Goal: Task Accomplishment & Management: Use online tool/utility

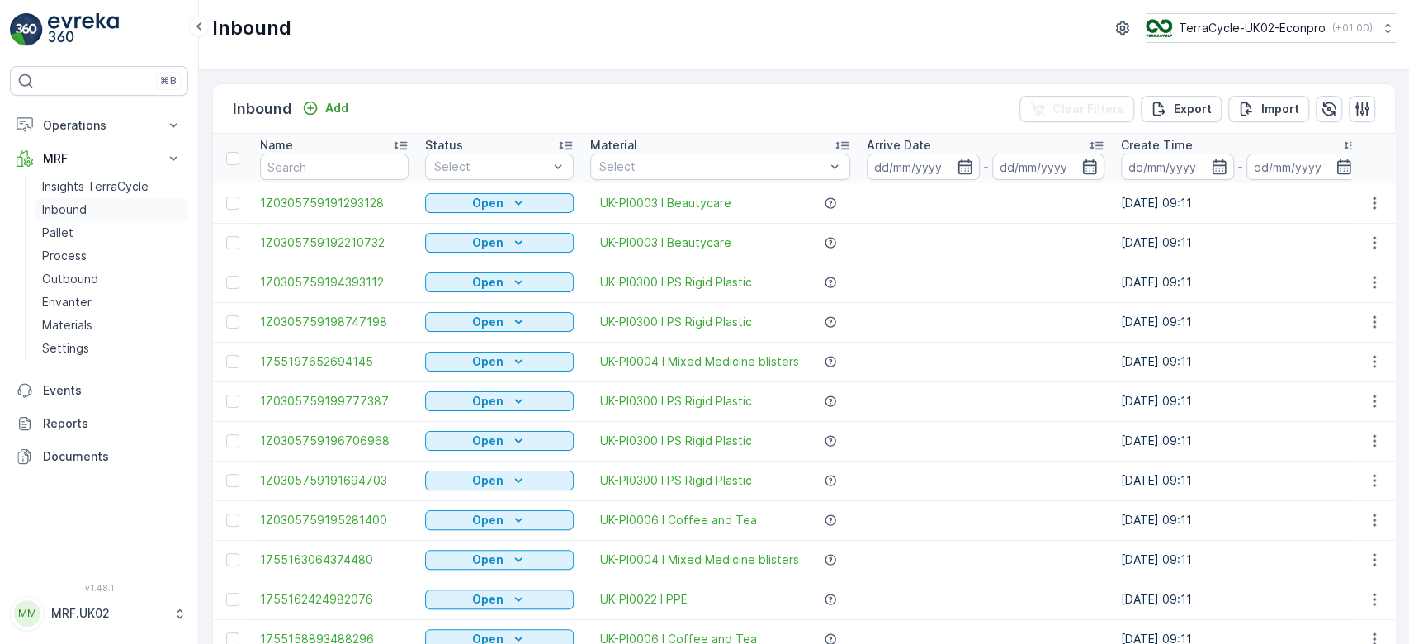
click at [119, 215] on link "Inbound" at bounding box center [111, 209] width 153 height 23
click at [101, 228] on link "Pallet" at bounding box center [111, 232] width 153 height 23
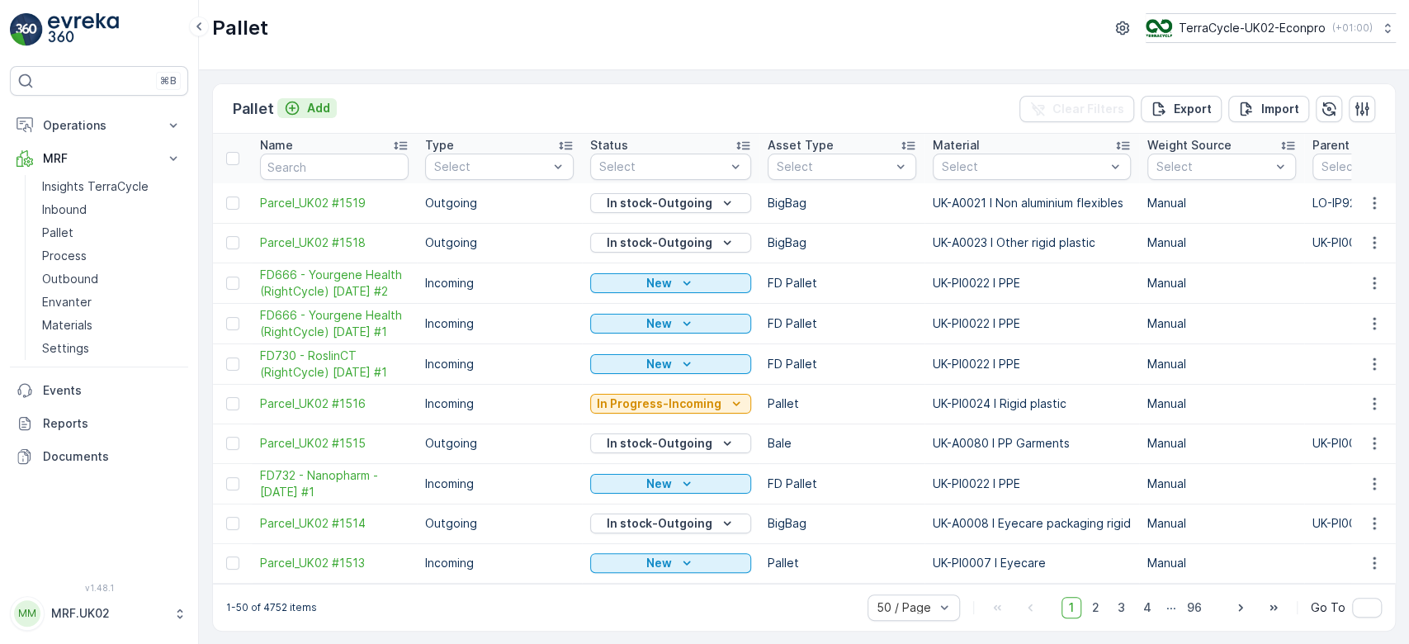
click at [319, 108] on p "Add" at bounding box center [318, 108] width 23 height 17
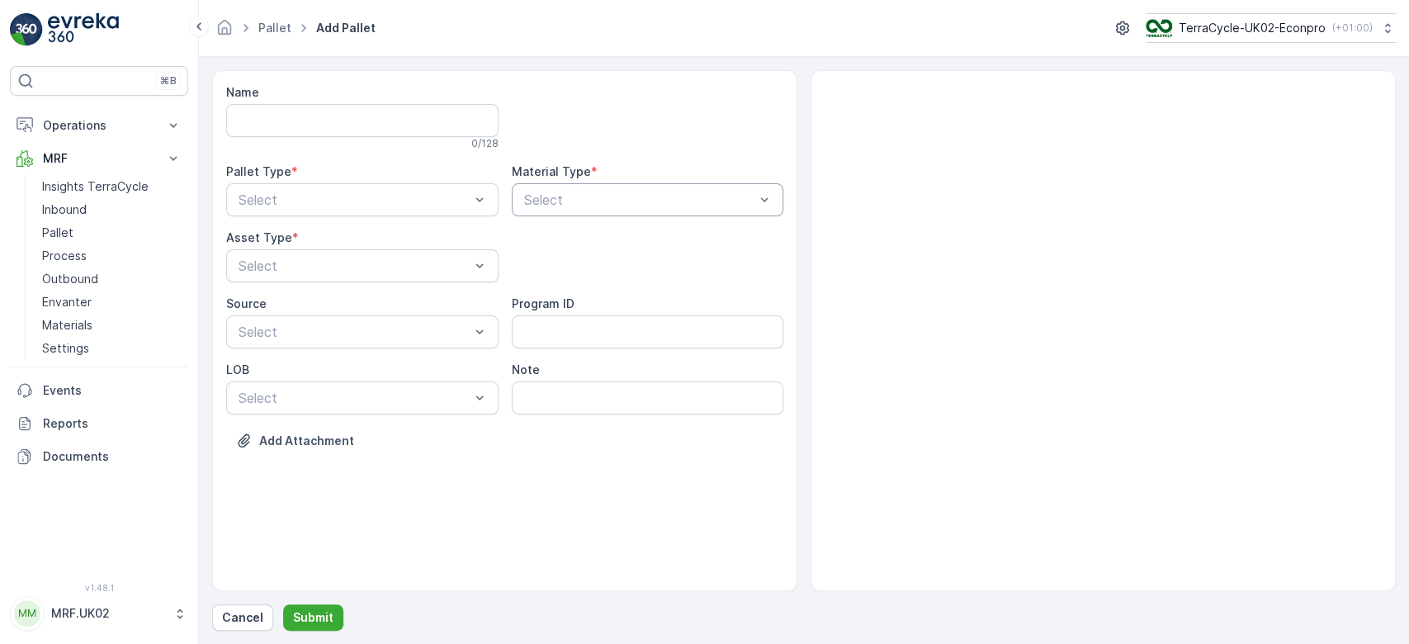
click at [560, 185] on div "Select" at bounding box center [648, 199] width 272 height 33
type input "TEXT"
click at [635, 268] on span "UK-PI0025 I Textiles" at bounding box center [586, 268] width 129 height 15
click at [353, 243] on div "Incoming" at bounding box center [362, 240] width 253 height 15
click at [333, 261] on div at bounding box center [354, 265] width 234 height 15
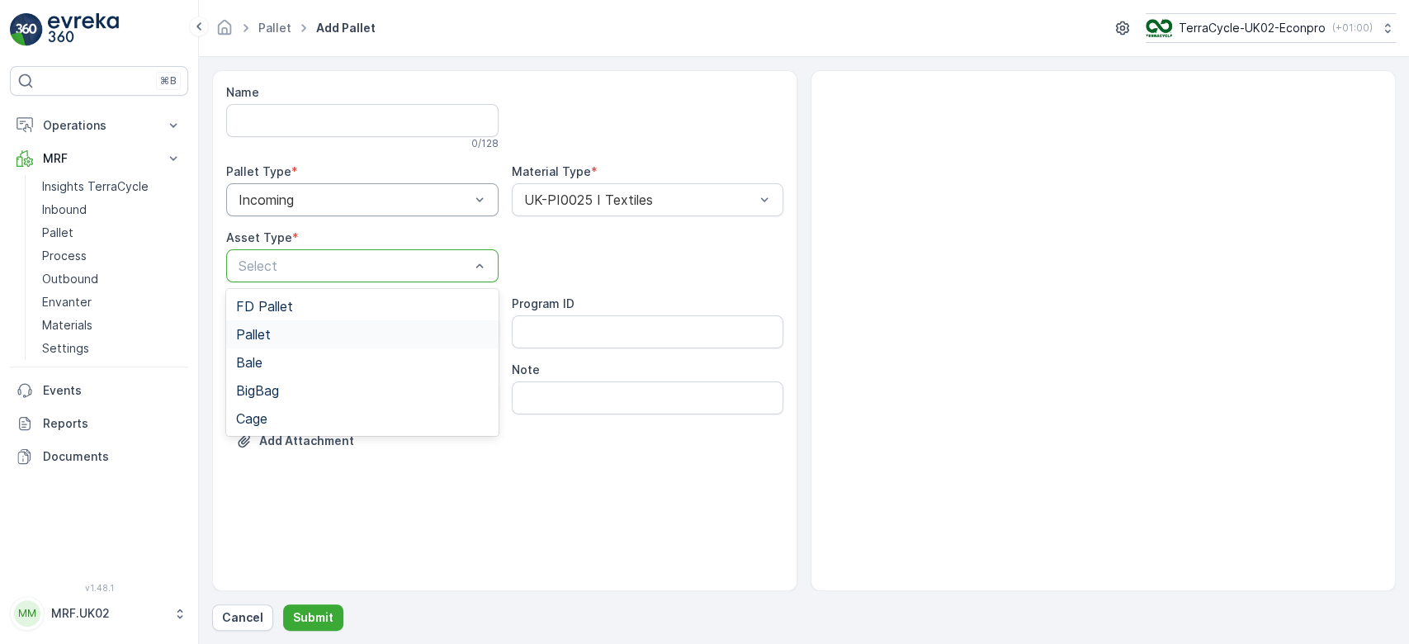
click at [290, 335] on div "Pallet" at bounding box center [362, 334] width 253 height 15
click at [313, 627] on button "Submit" at bounding box center [313, 617] width 60 height 26
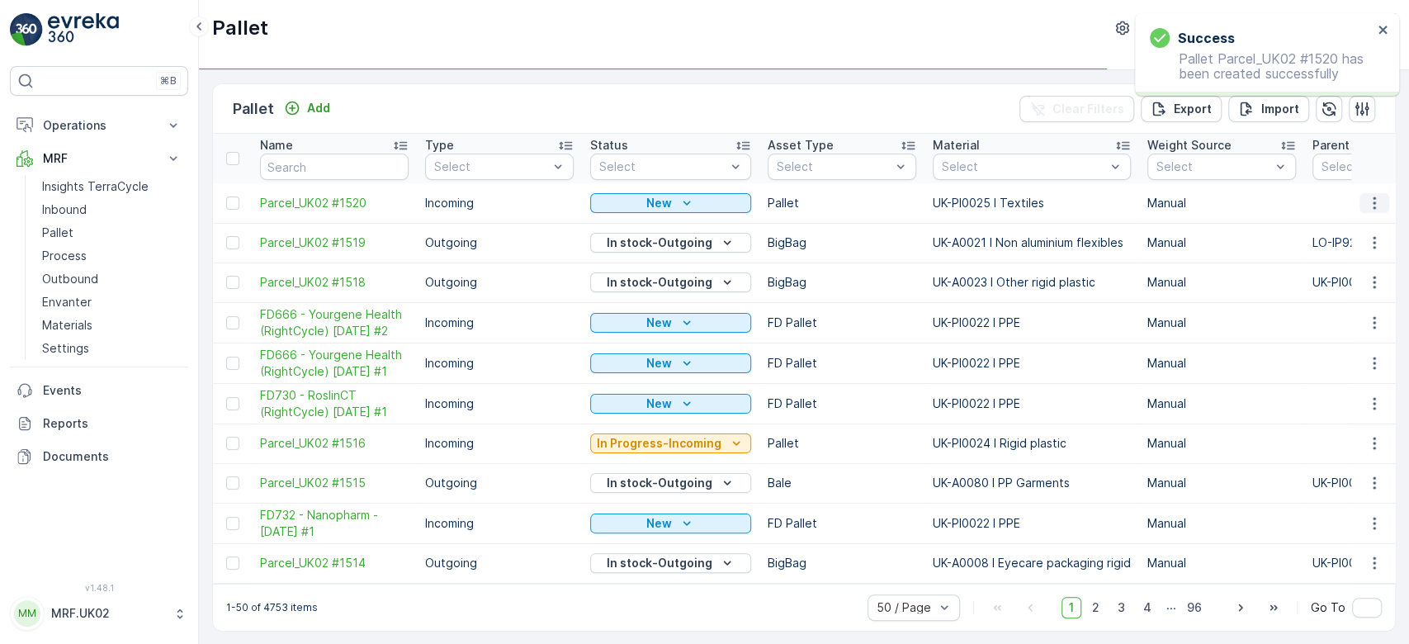
click at [1373, 204] on icon "button" at bounding box center [1374, 203] width 17 height 17
click at [1355, 314] on div "Print QR" at bounding box center [1354, 319] width 109 height 23
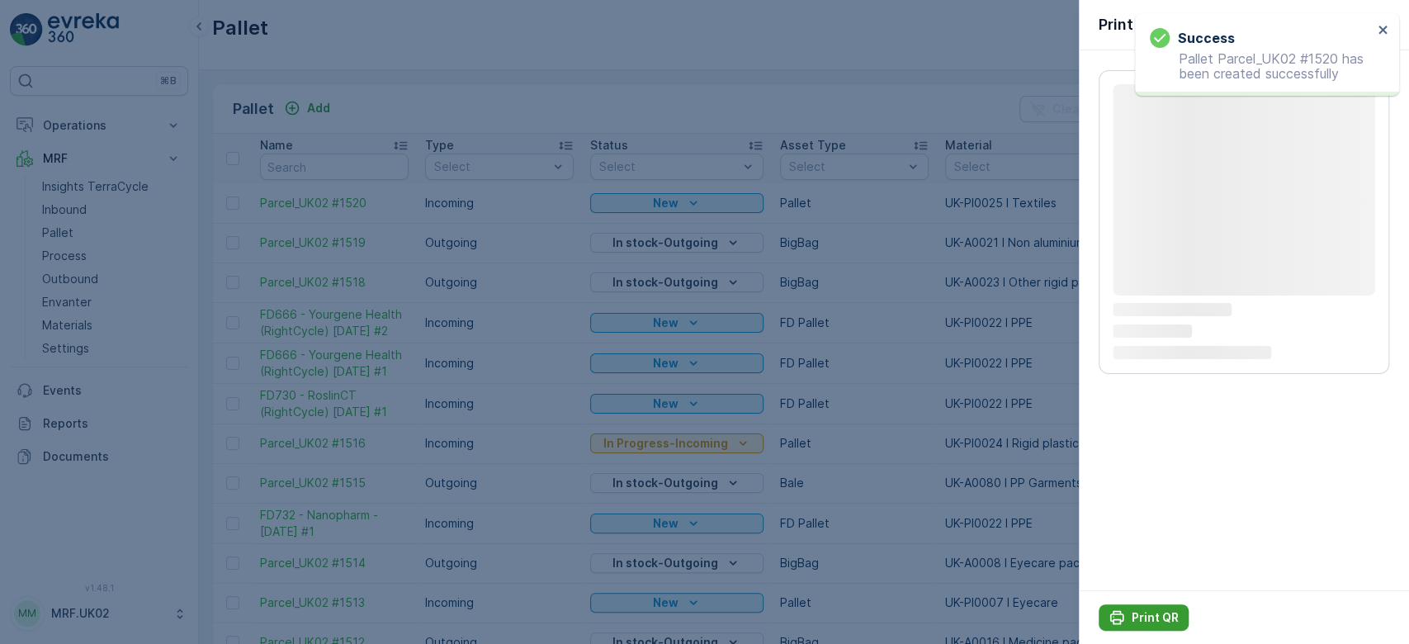
click at [1139, 615] on p "Print QR" at bounding box center [1154, 617] width 47 height 17
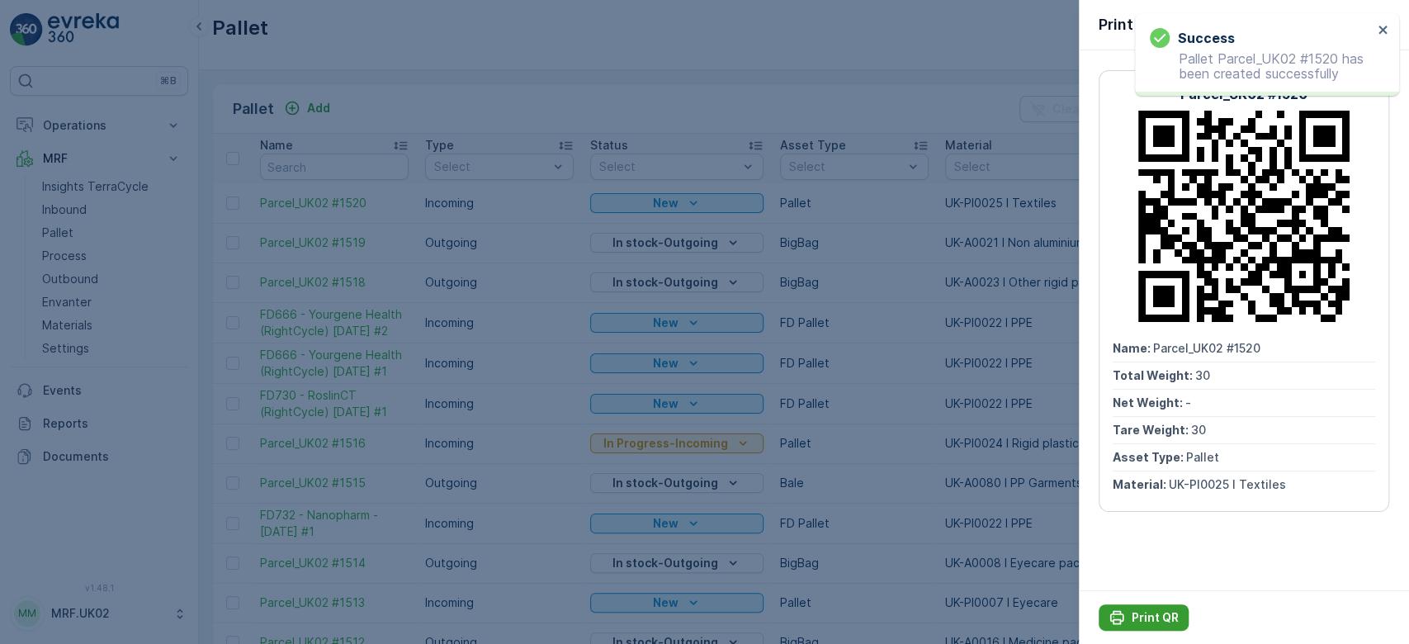
click at [1139, 615] on p "Print QR" at bounding box center [1154, 617] width 47 height 17
click at [73, 208] on div at bounding box center [704, 322] width 1409 height 644
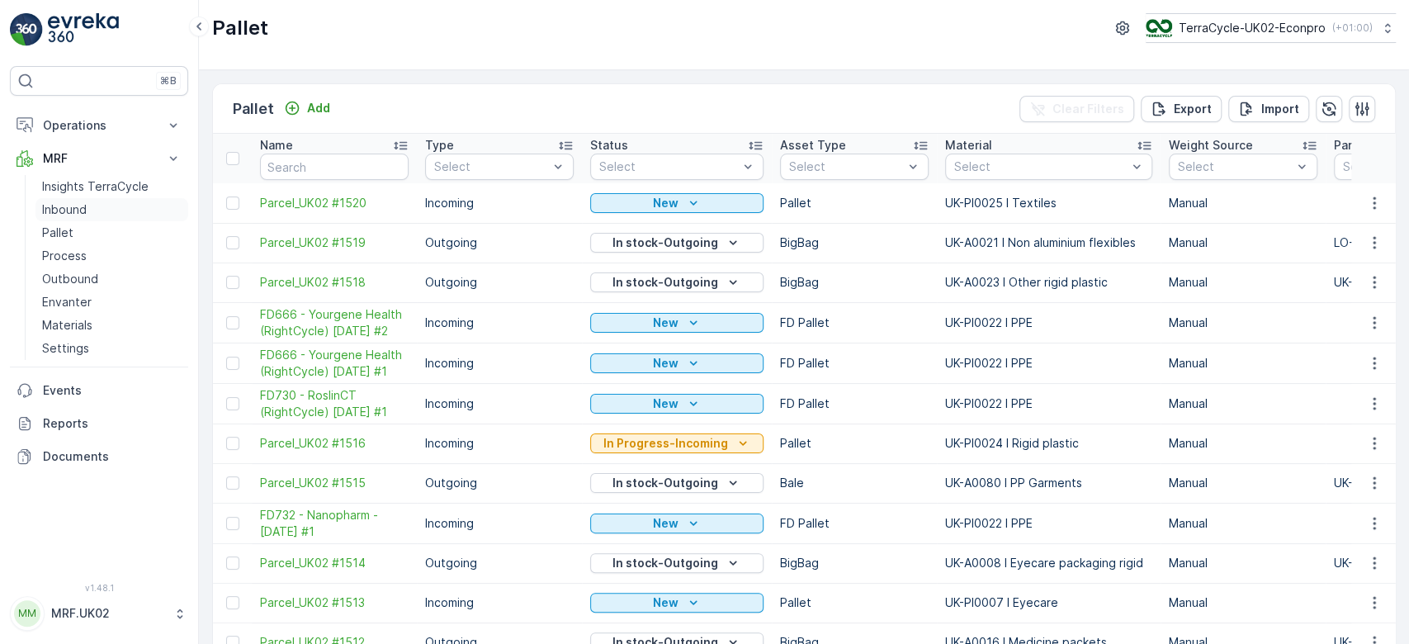
click at [73, 208] on p "Inbound" at bounding box center [64, 209] width 45 height 17
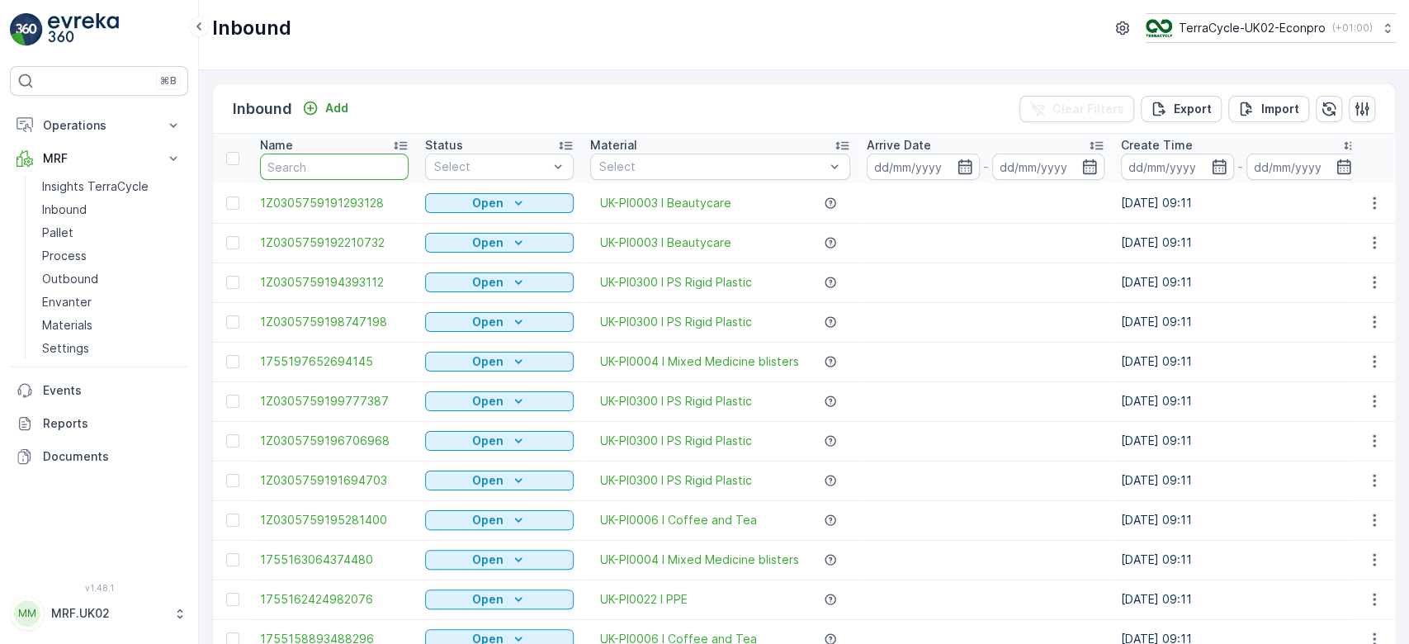
click at [297, 166] on input "text" at bounding box center [334, 166] width 149 height 26
click at [64, 251] on p "Process" at bounding box center [64, 256] width 45 height 17
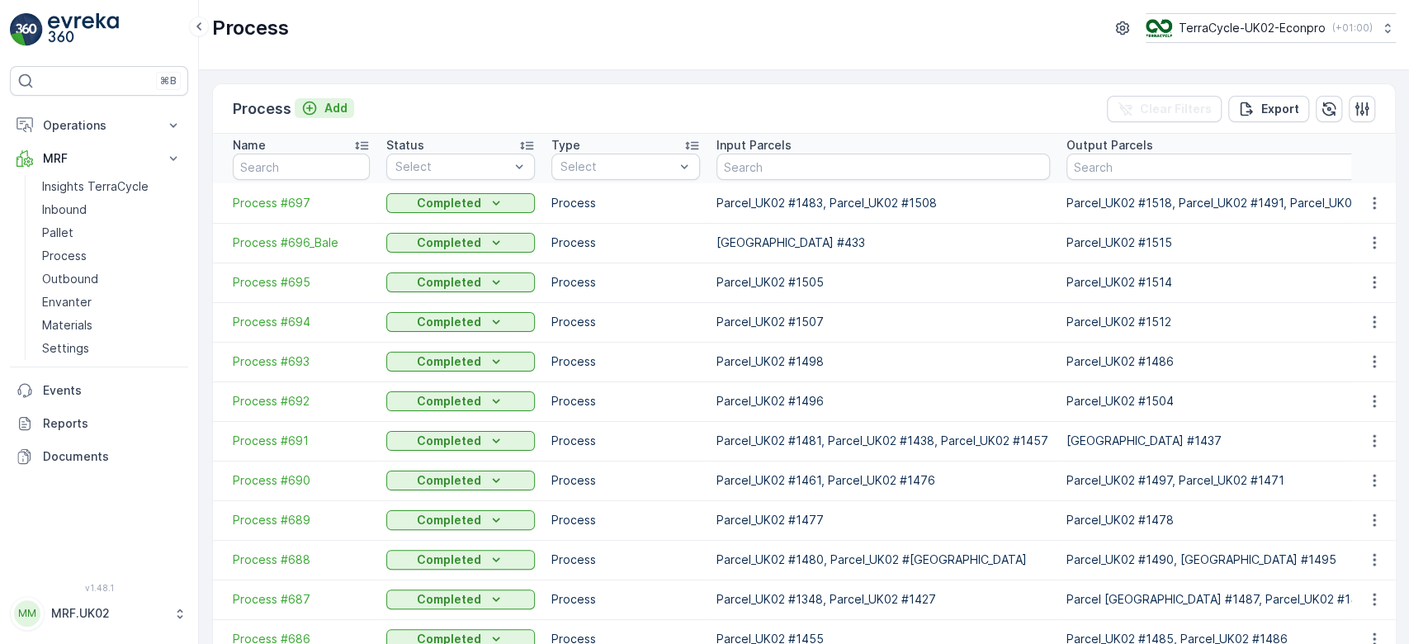
click at [328, 104] on p "Add" at bounding box center [335, 108] width 23 height 17
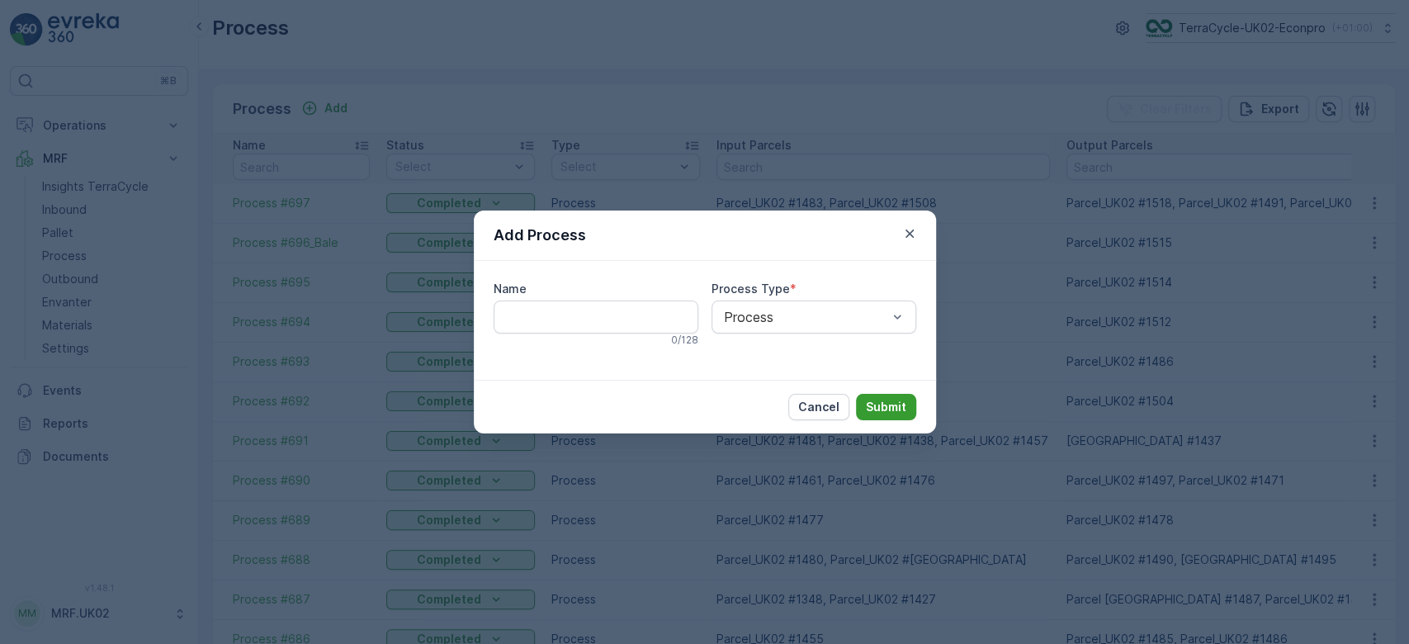
click at [888, 410] on p "Submit" at bounding box center [886, 407] width 40 height 17
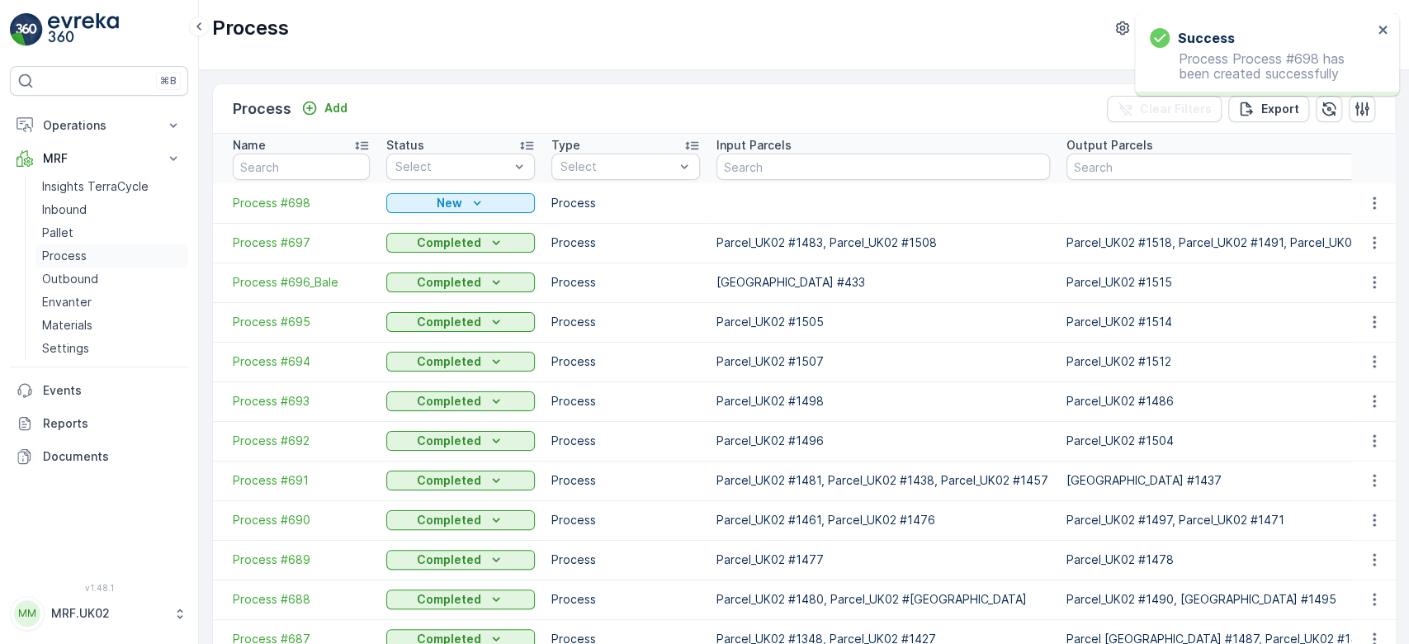
click at [79, 253] on p "Process" at bounding box center [64, 256] width 45 height 17
click at [271, 208] on span "Process #698" at bounding box center [301, 203] width 137 height 17
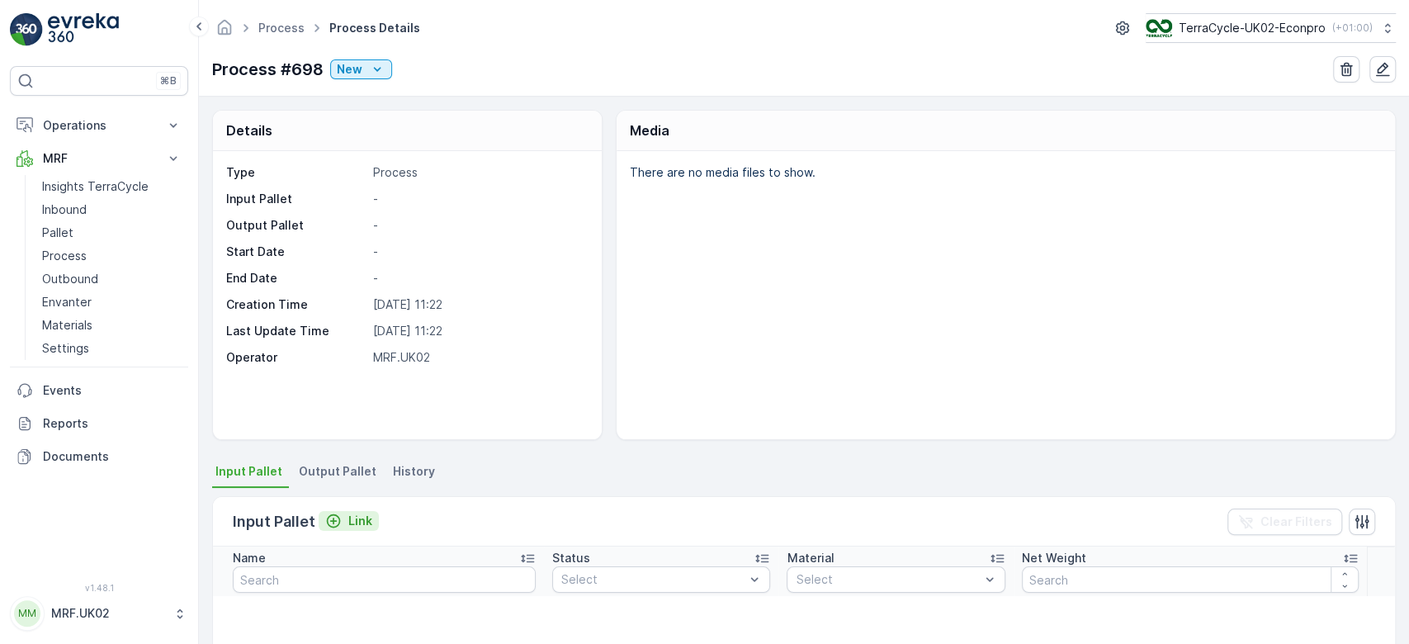
click at [367, 514] on p "Link" at bounding box center [360, 520] width 24 height 17
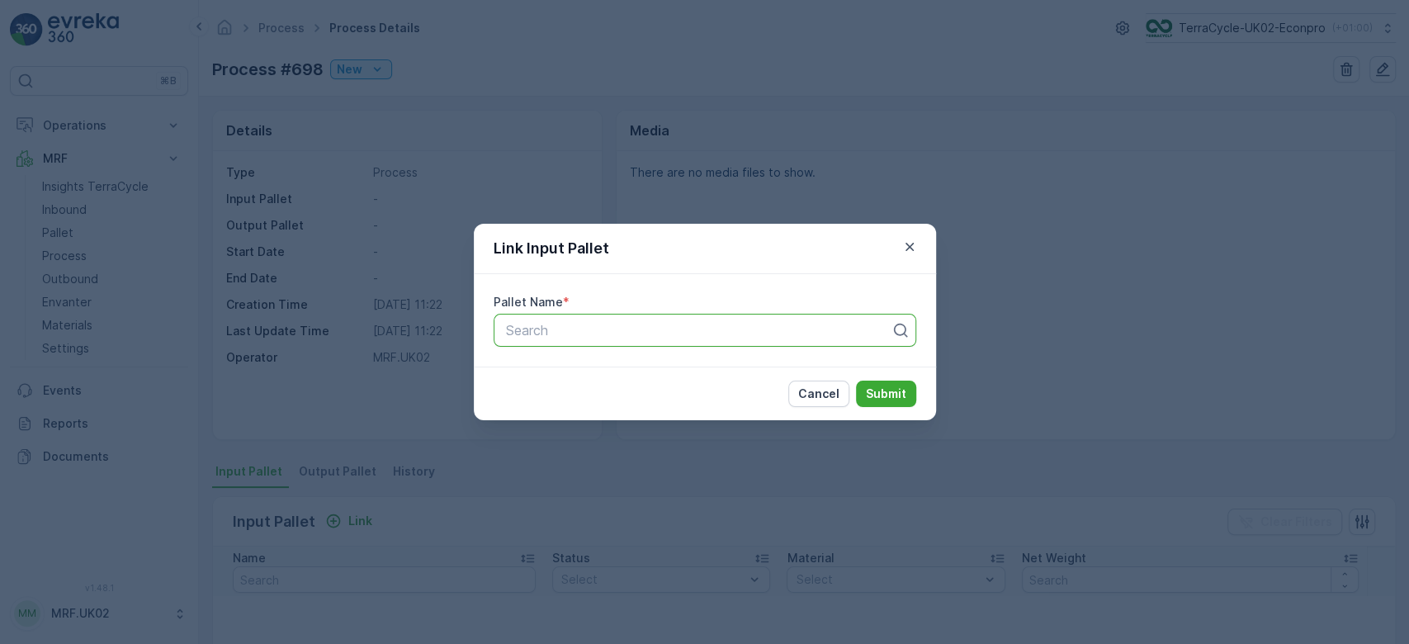
click at [657, 326] on div at bounding box center [698, 330] width 388 height 15
type input "1294"
click at [566, 398] on span "Parcel_UK02 #1294" at bounding box center [563, 398] width 120 height 15
click at [881, 384] on button "Submit" at bounding box center [886, 393] width 60 height 26
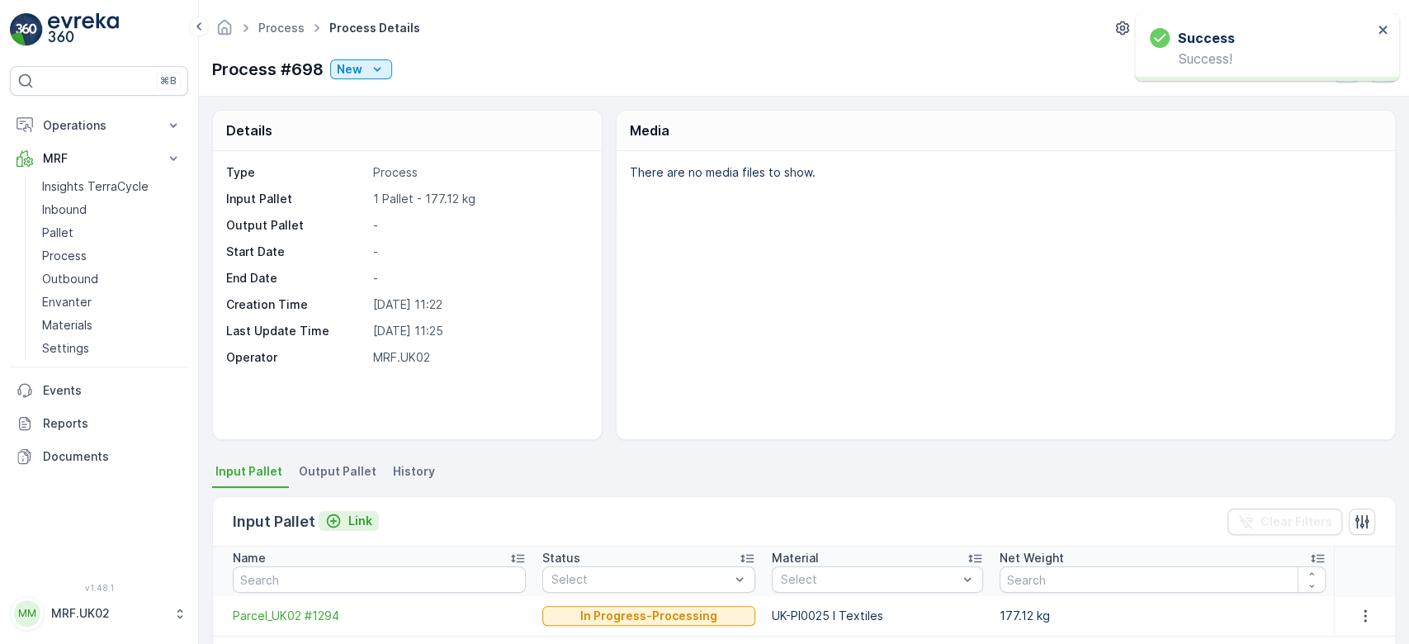
click at [348, 512] on p "Link" at bounding box center [360, 520] width 24 height 17
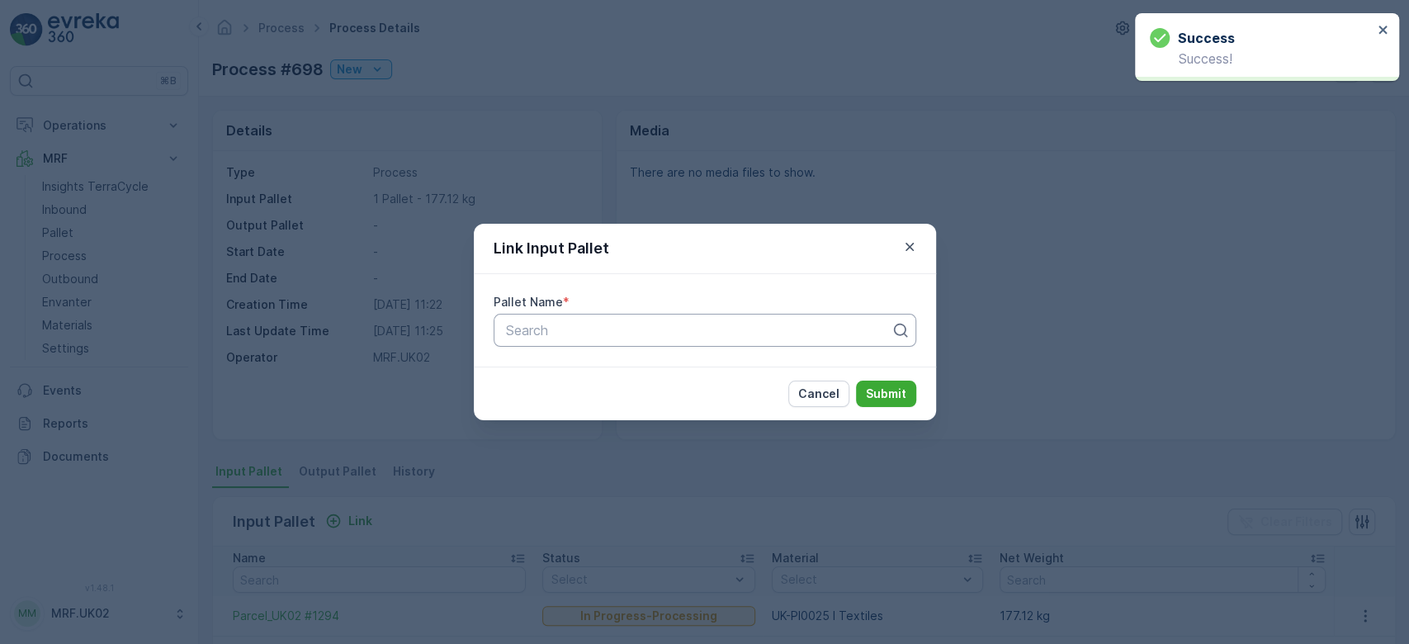
click at [701, 324] on div at bounding box center [698, 330] width 388 height 15
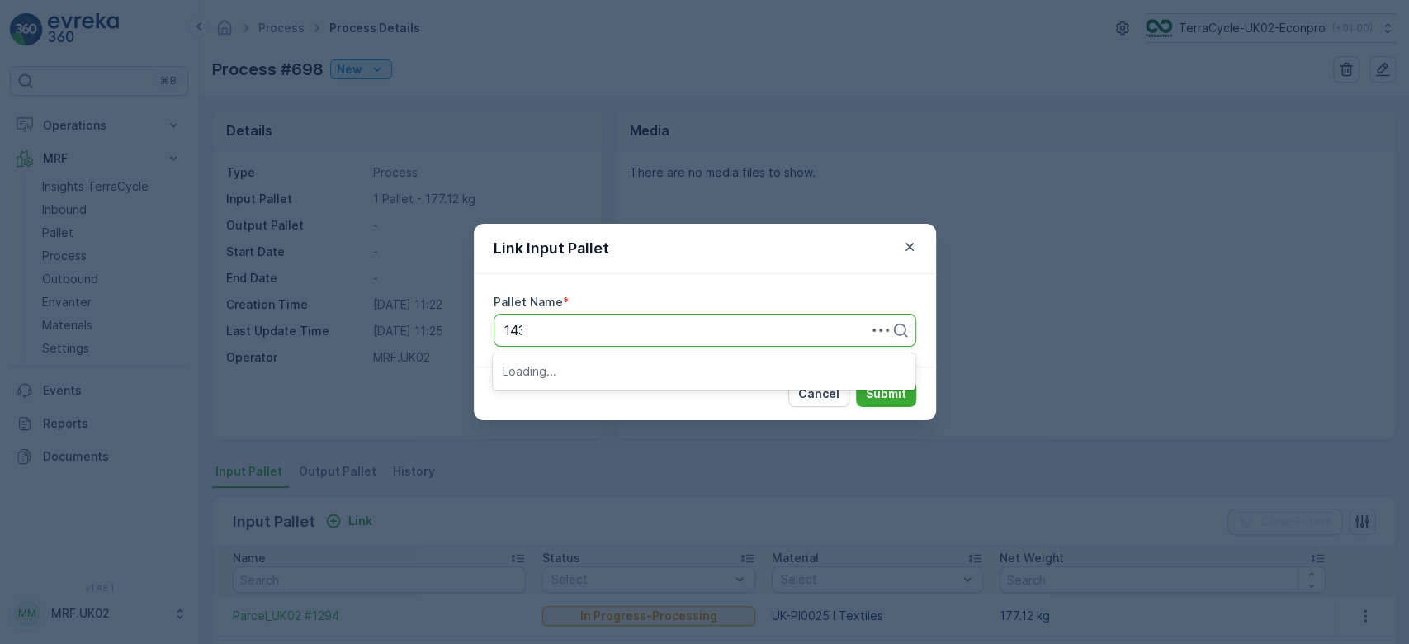
type input "1435"
click at [582, 391] on span "Parcel_UK02 #1435" at bounding box center [563, 398] width 121 height 15
click at [871, 397] on p "Submit" at bounding box center [886, 393] width 40 height 17
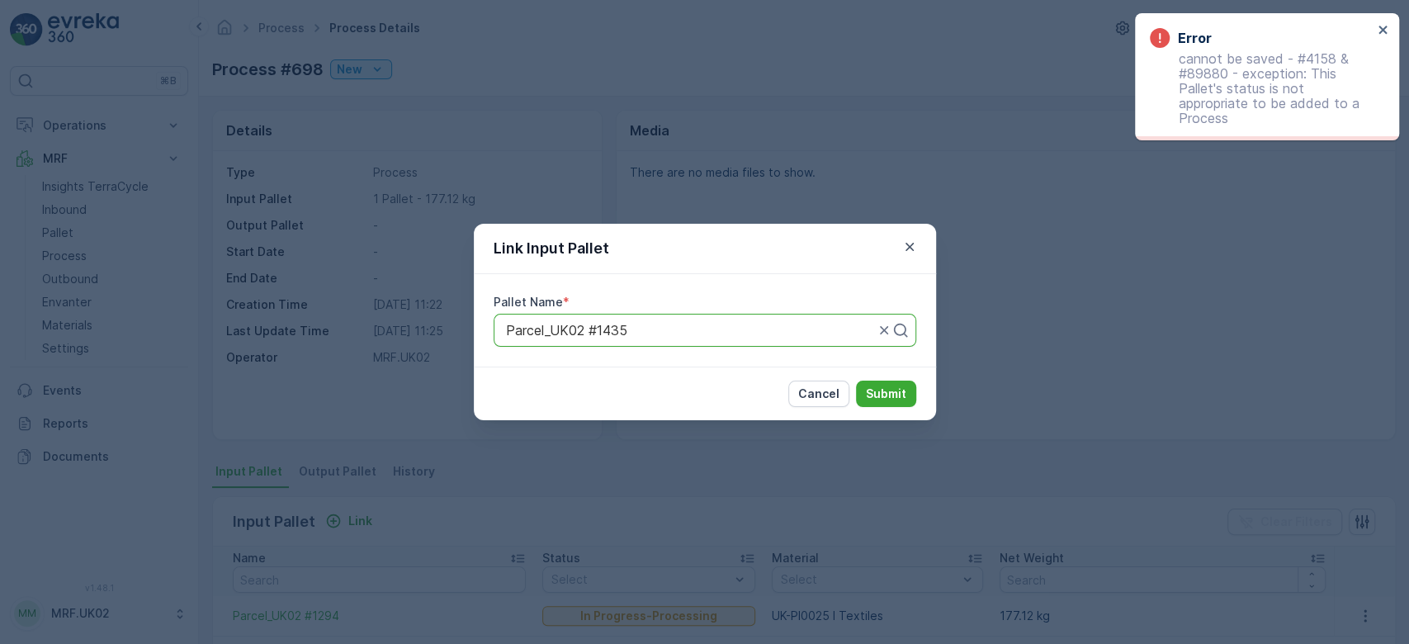
click at [1038, 273] on div "Link Input Pallet Pallet Name * Parcel_UK02 #1435 Cancel Submit" at bounding box center [704, 322] width 1409 height 644
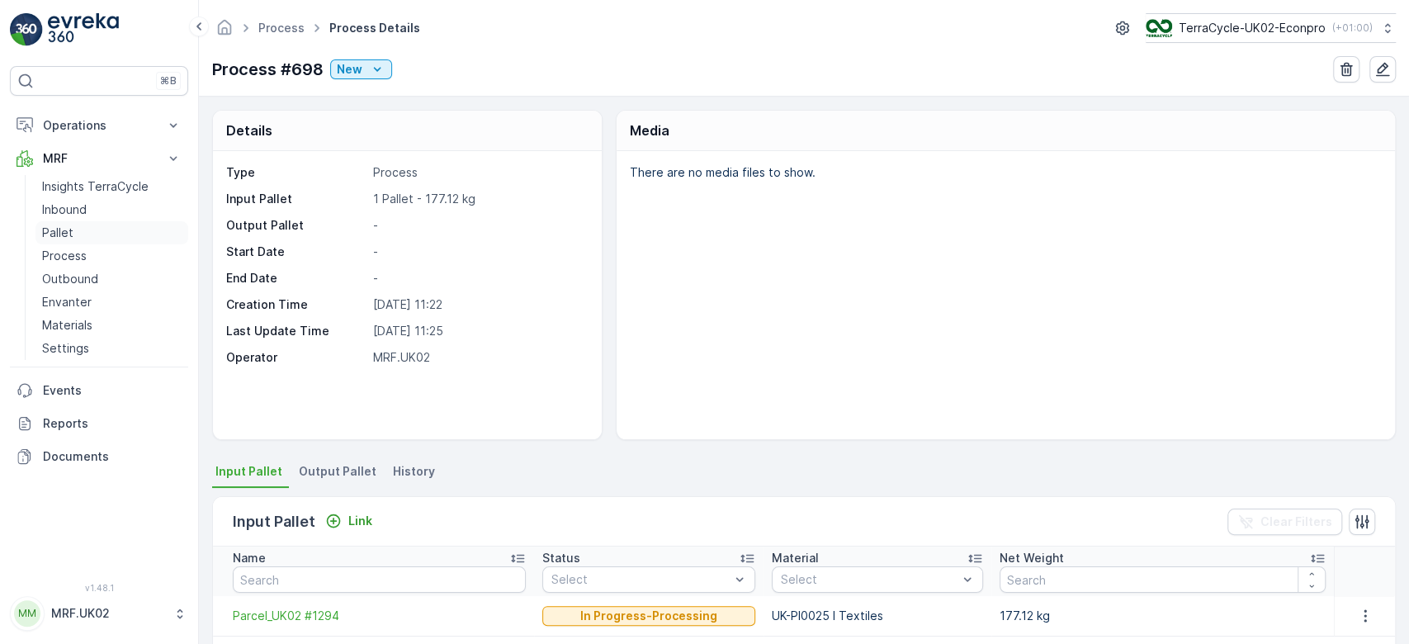
click at [72, 234] on p "Pallet" at bounding box center [57, 232] width 31 height 17
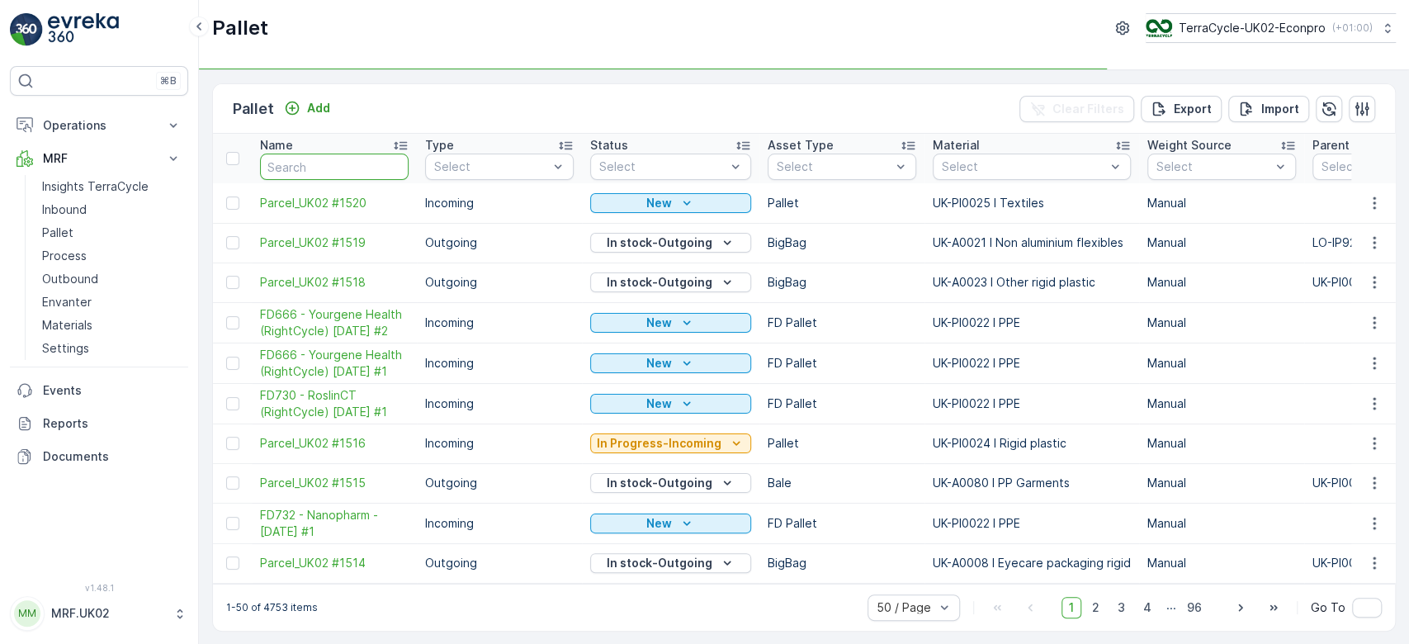
click at [309, 161] on input "text" at bounding box center [334, 166] width 149 height 26
type input "1"
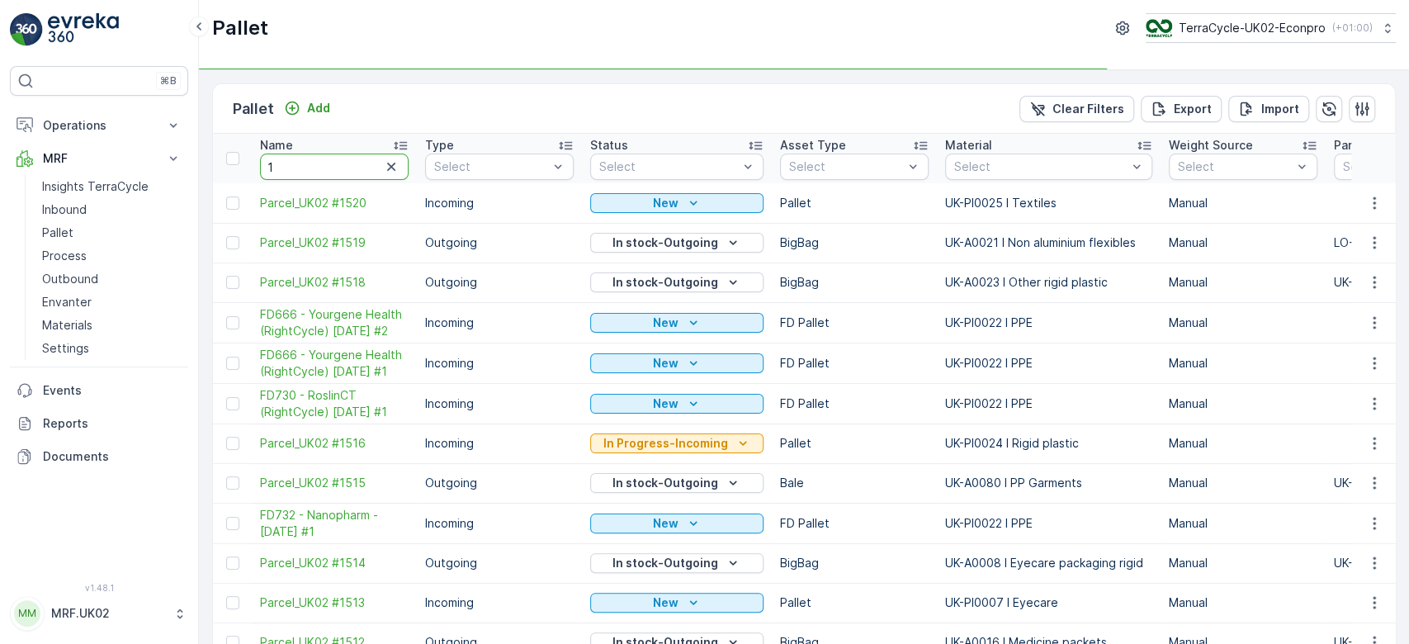
click at [309, 161] on input "1" at bounding box center [334, 166] width 149 height 26
type input "1435"
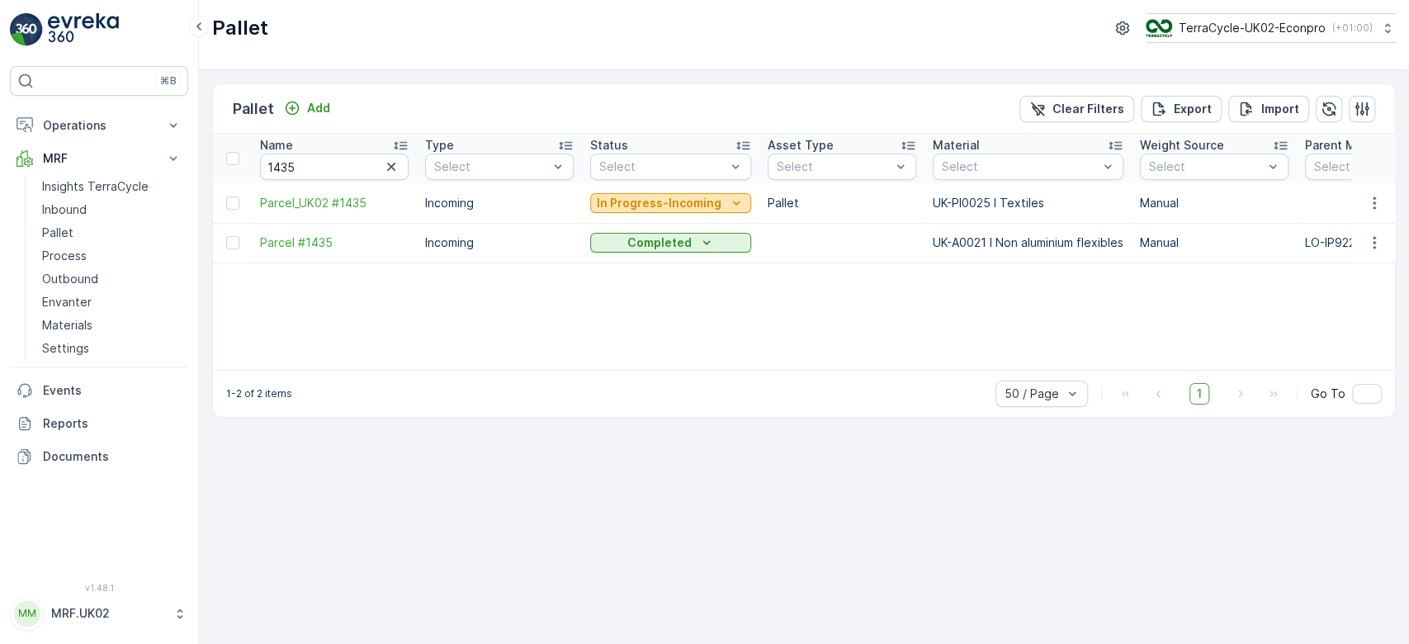
click at [674, 201] on p "In Progress-Incoming" at bounding box center [659, 203] width 125 height 17
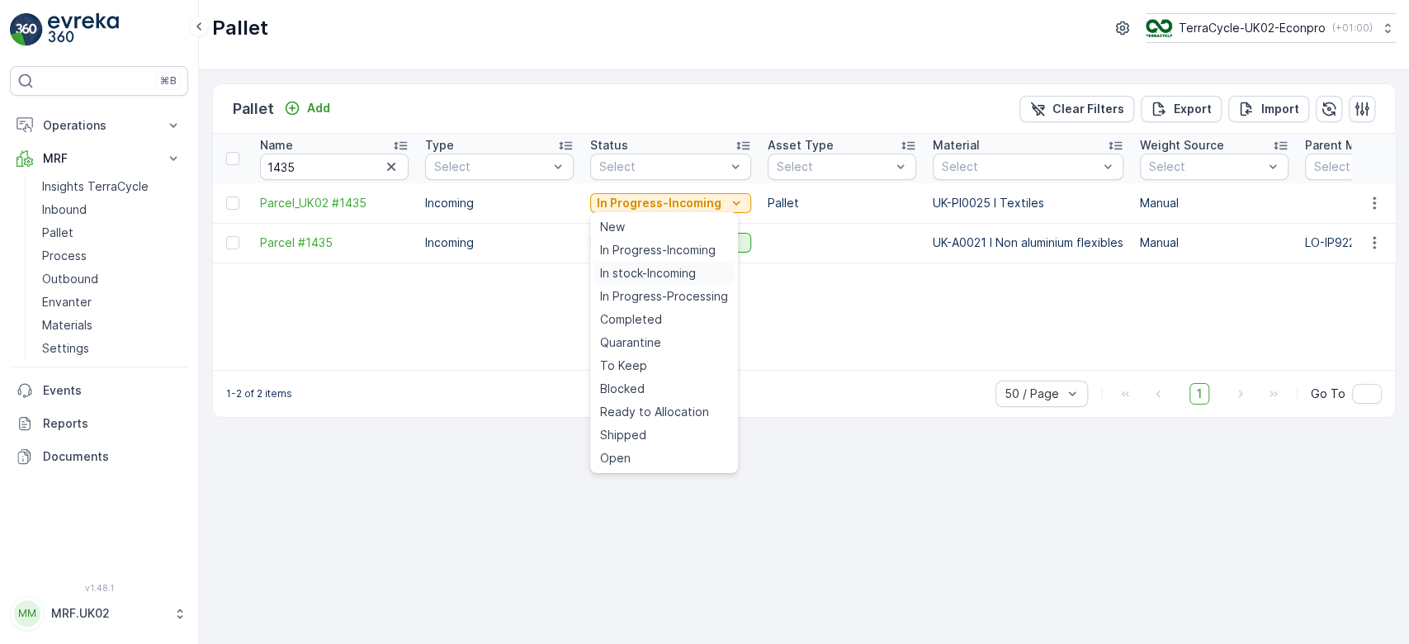
click at [668, 270] on span "In stock-Incoming" at bounding box center [648, 273] width 96 height 17
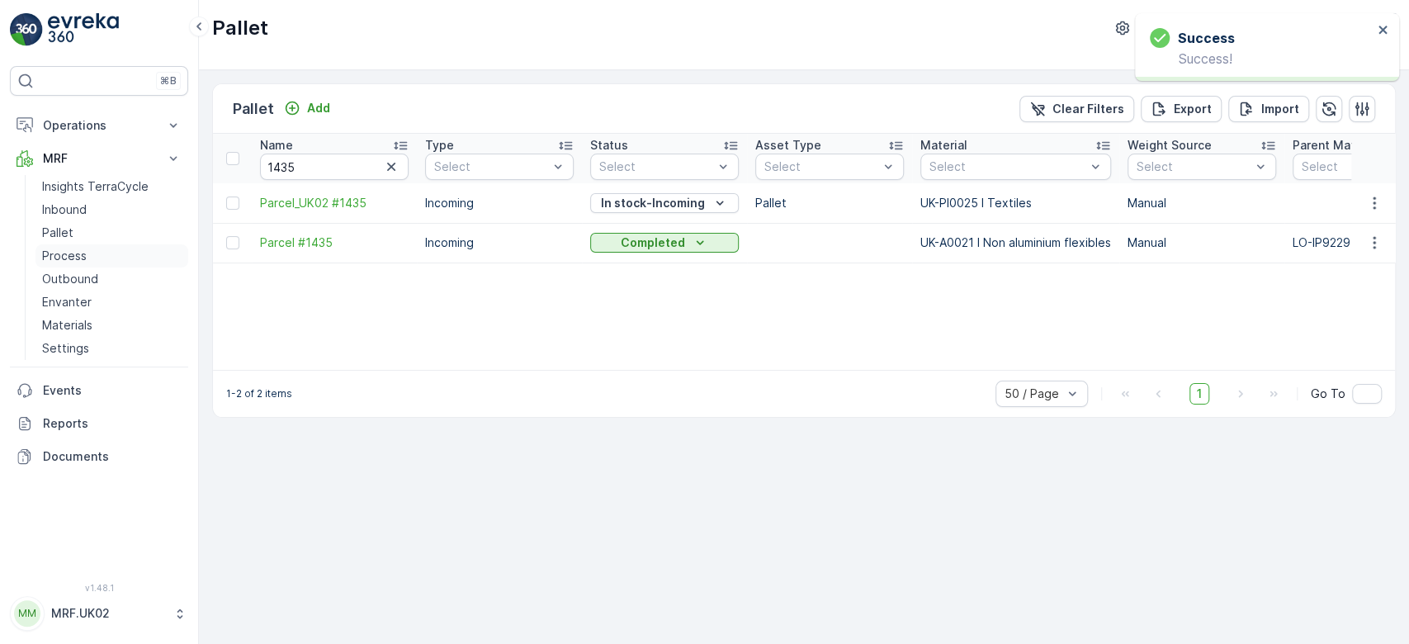
click at [87, 257] on link "Process" at bounding box center [111, 255] width 153 height 23
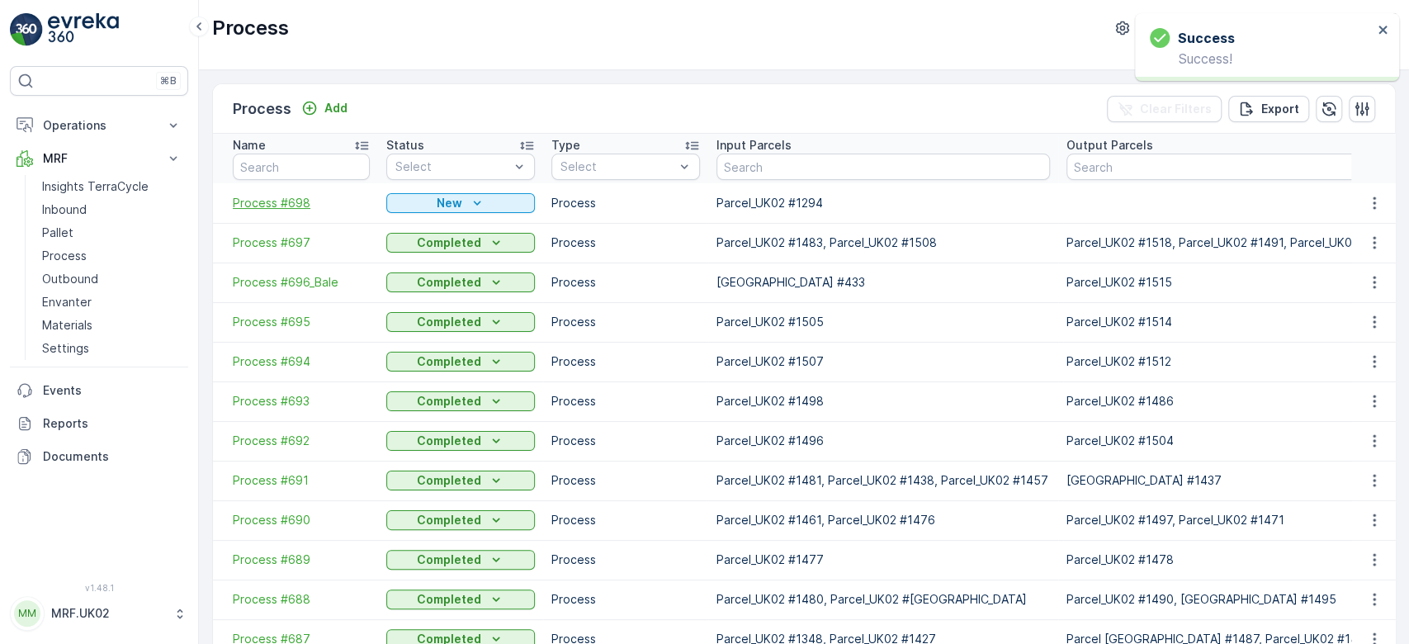
click at [290, 199] on span "Process #698" at bounding box center [301, 203] width 137 height 17
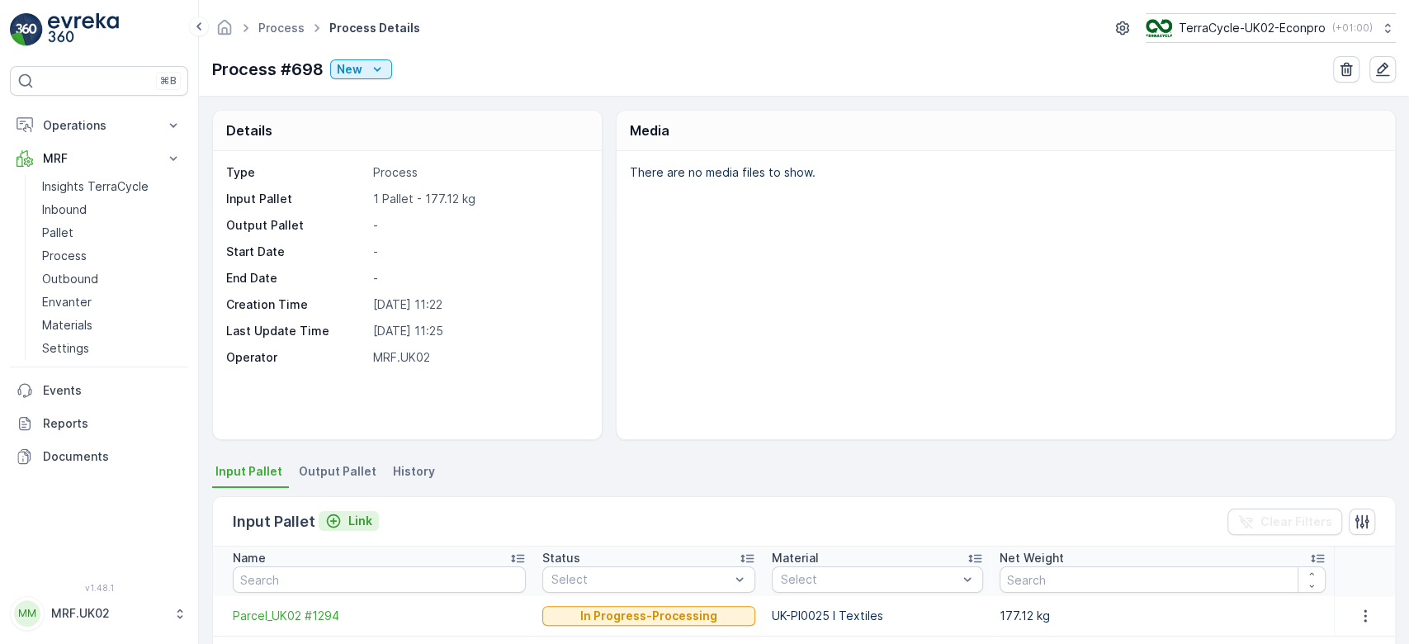
click at [334, 523] on icon "Link" at bounding box center [333, 520] width 17 height 17
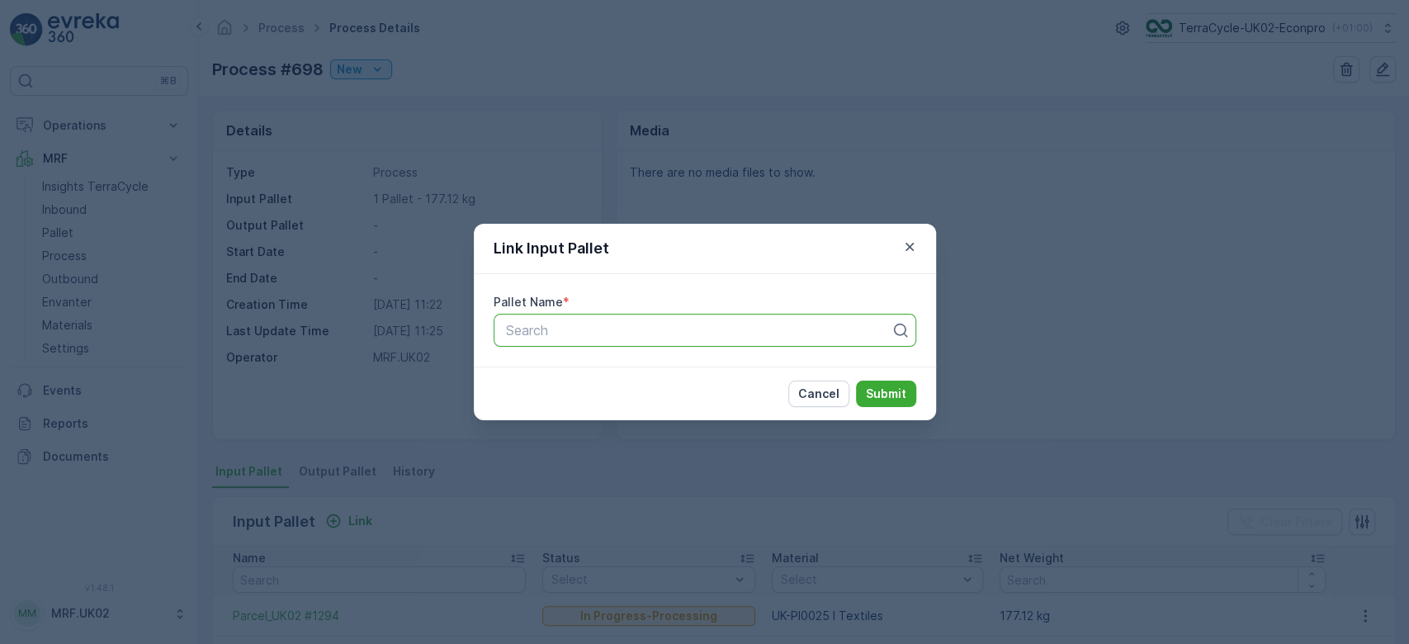
click at [584, 314] on div "Search" at bounding box center [704, 330] width 423 height 33
click at [575, 332] on div at bounding box center [698, 330] width 388 height 15
type input "1435"
click at [597, 399] on span "Parcel_UK02 #1435" at bounding box center [563, 398] width 121 height 15
click at [895, 389] on p "Submit" at bounding box center [886, 393] width 40 height 17
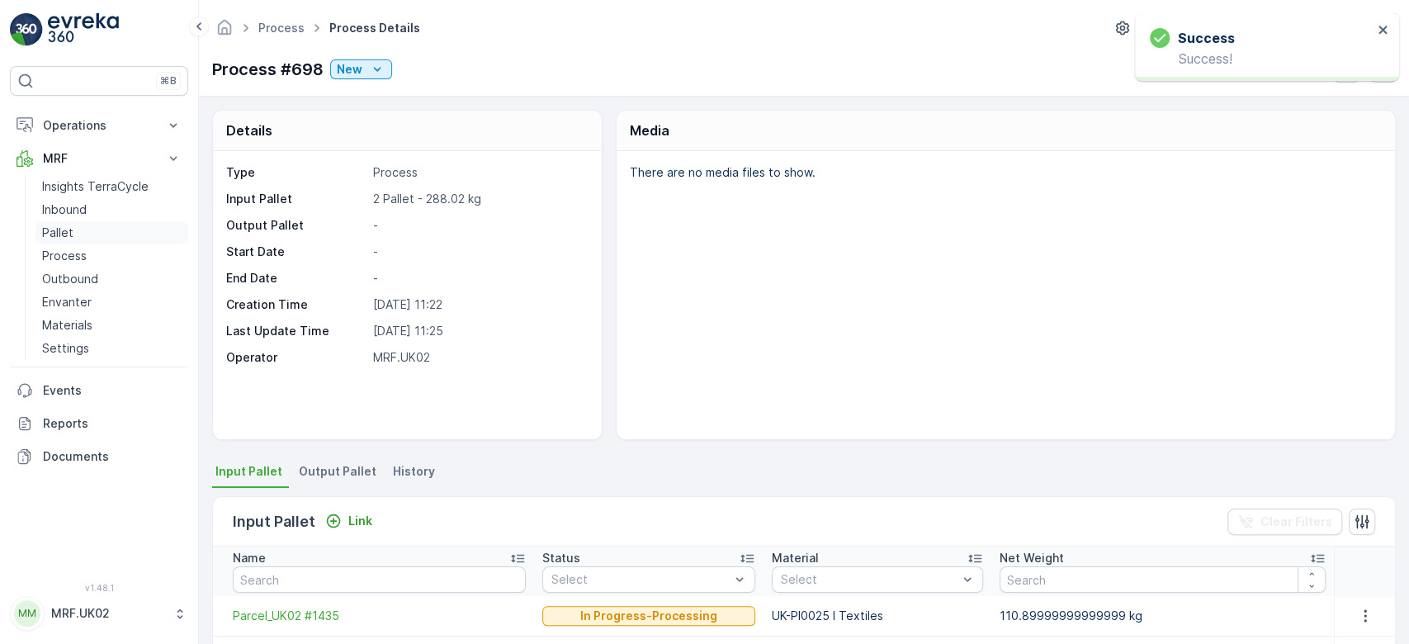
click at [45, 232] on p "Pallet" at bounding box center [57, 232] width 31 height 17
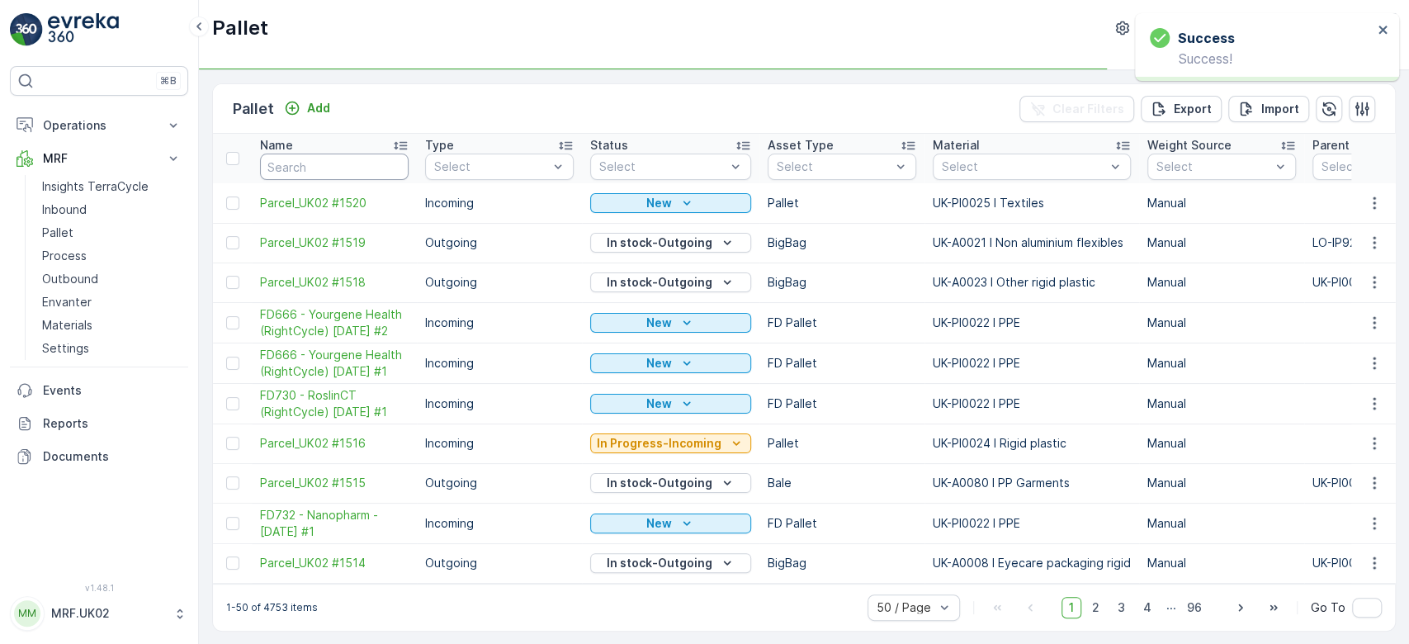
click at [313, 168] on input "text" at bounding box center [334, 166] width 149 height 26
type input "129"
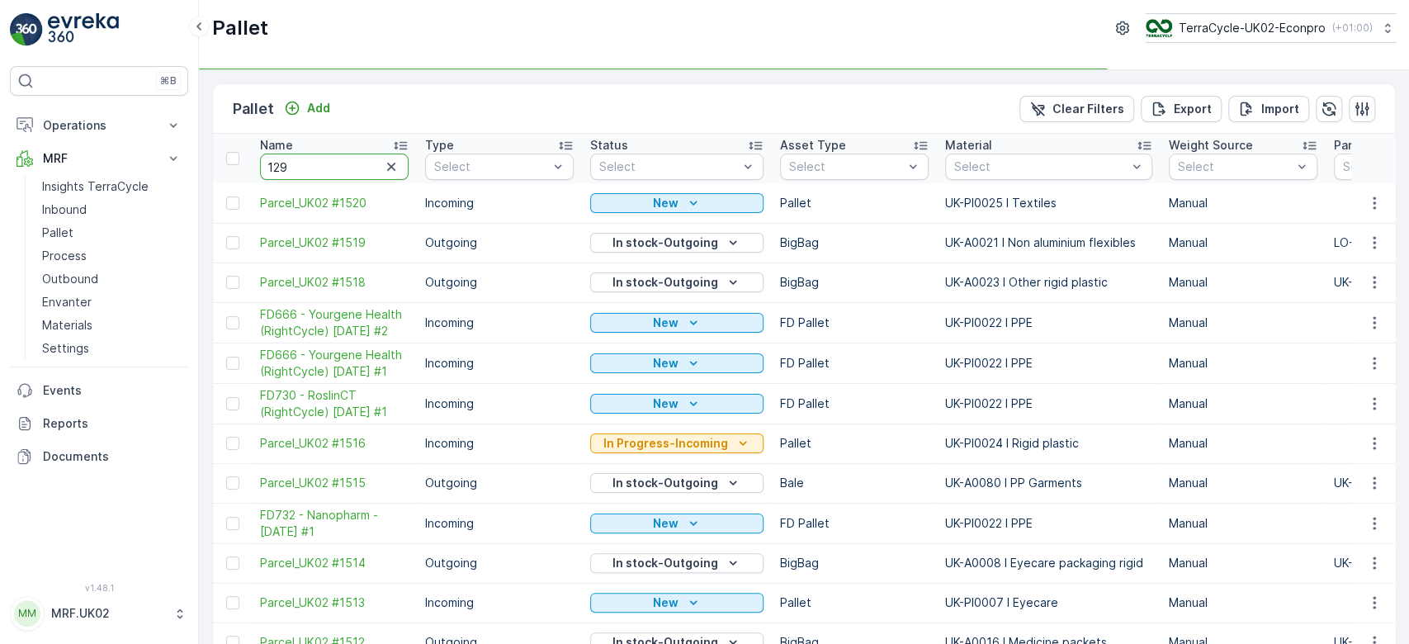
click at [313, 168] on input "129" at bounding box center [334, 166] width 149 height 26
type input "1294"
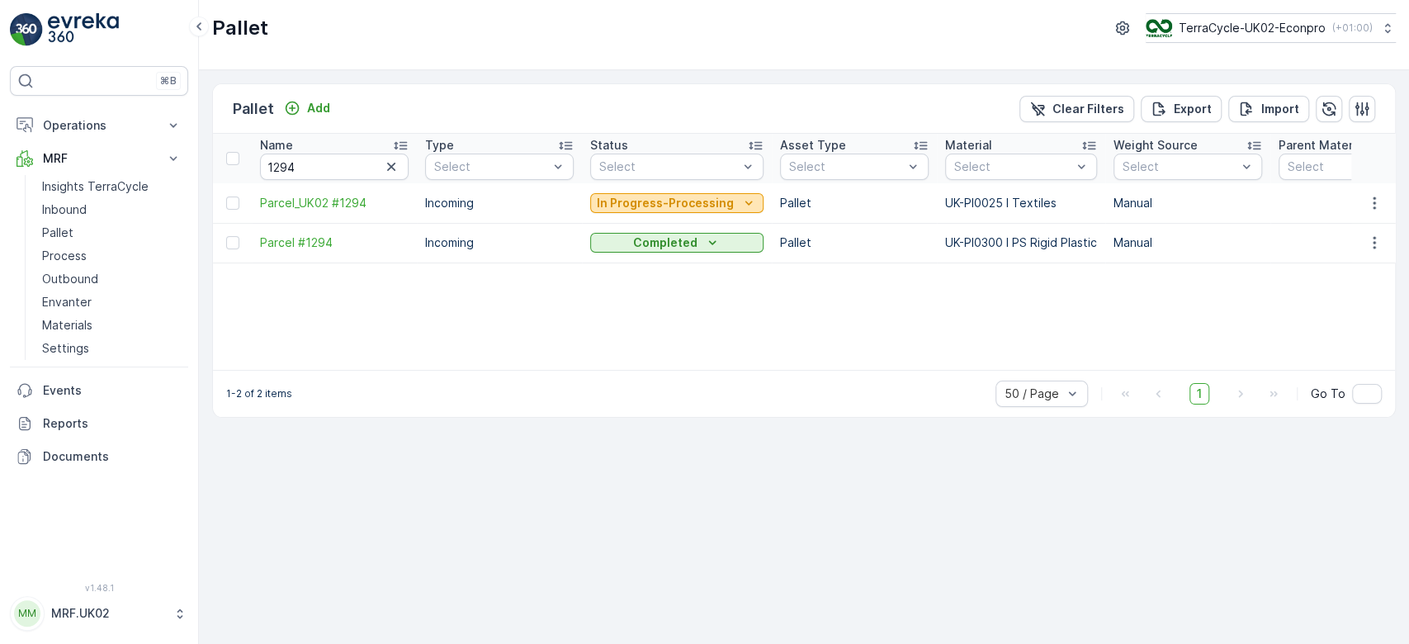
click at [660, 201] on p "In Progress-Processing" at bounding box center [665, 203] width 137 height 17
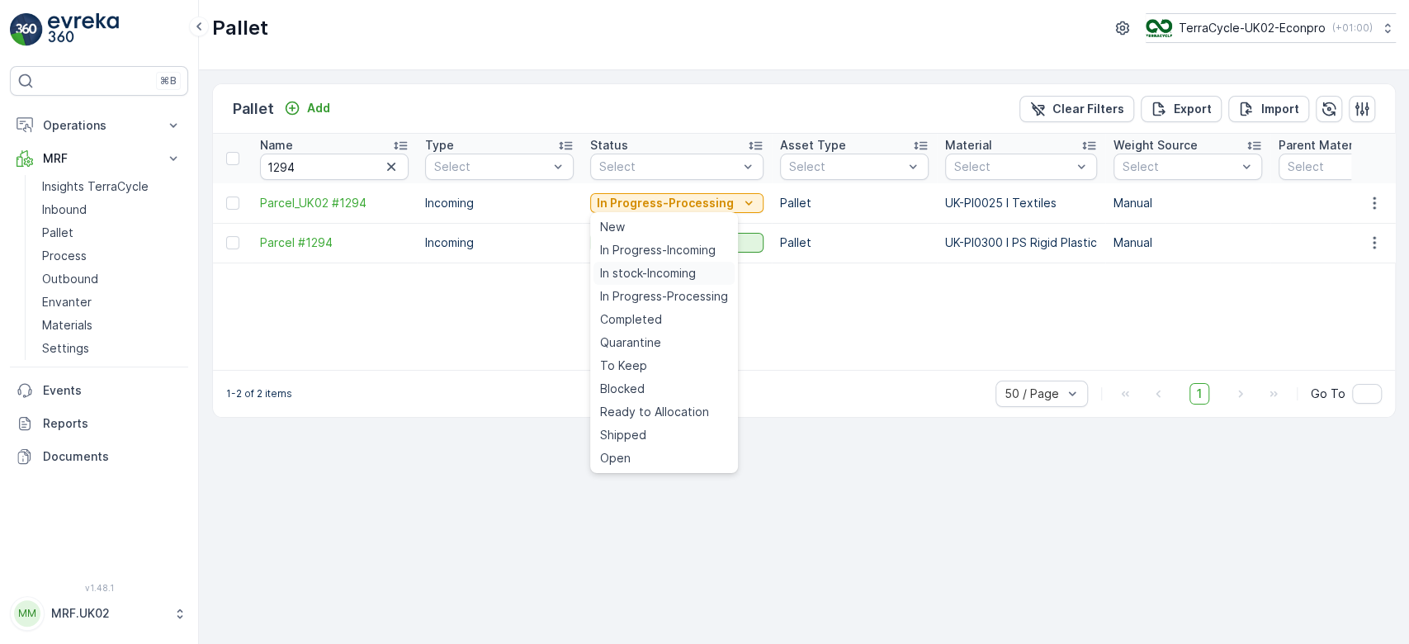
click at [647, 270] on span "In stock-Incoming" at bounding box center [648, 273] width 96 height 17
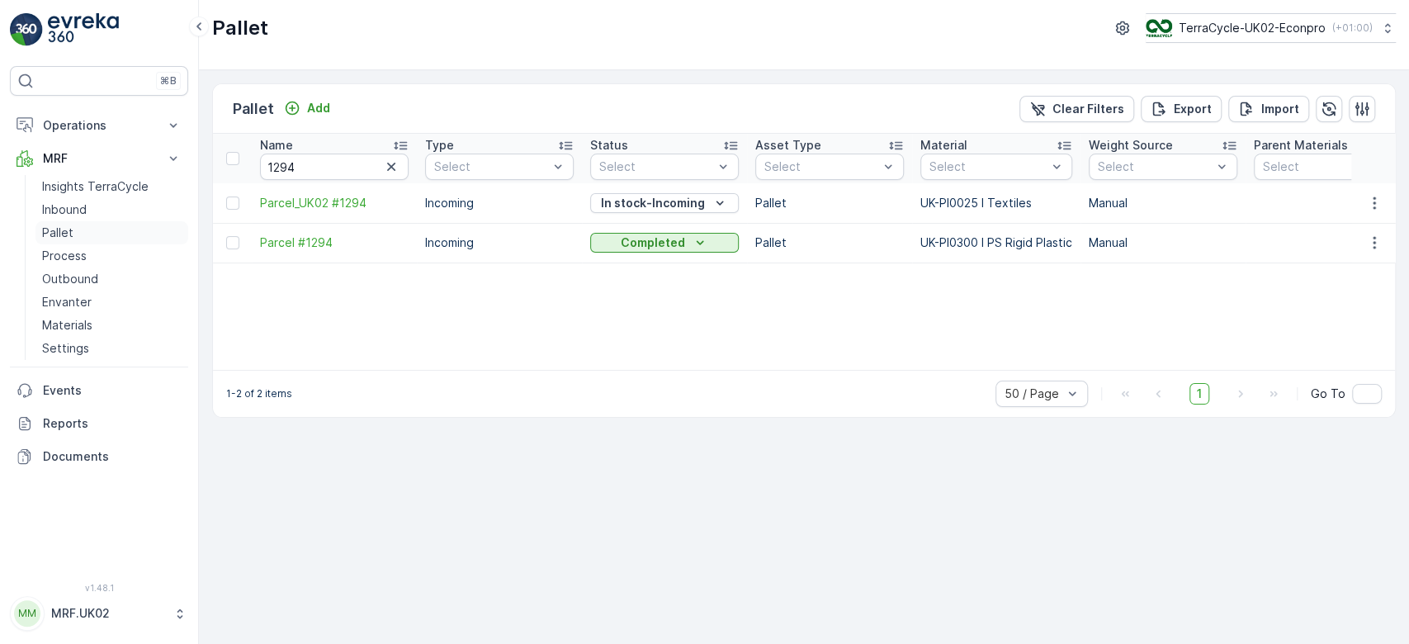
click at [64, 233] on p "Pallet" at bounding box center [57, 232] width 31 height 17
click at [317, 98] on button "Add" at bounding box center [306, 108] width 59 height 20
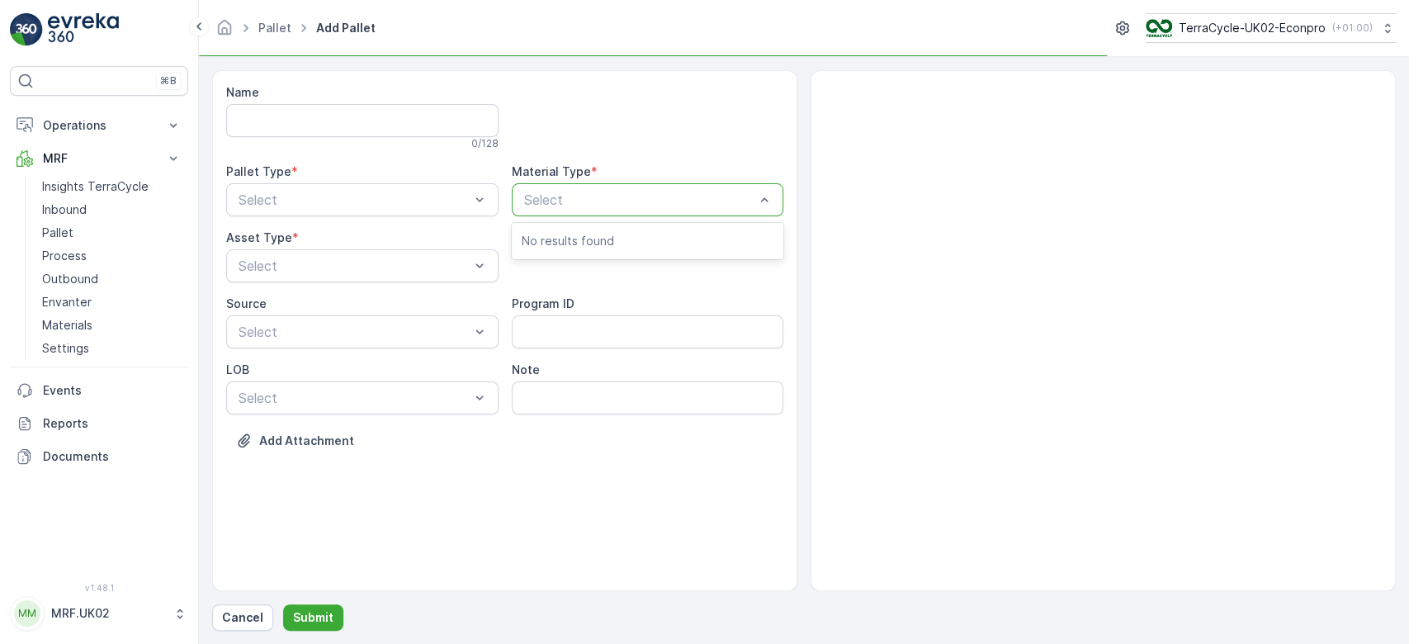
click at [649, 198] on div at bounding box center [639, 199] width 234 height 15
type input "TEXTILES"
click at [638, 238] on span "UK-A0027 I Textiles" at bounding box center [584, 240] width 124 height 15
click at [462, 192] on div at bounding box center [354, 199] width 234 height 15
click at [376, 266] on div "Outgoing" at bounding box center [362, 268] width 253 height 15
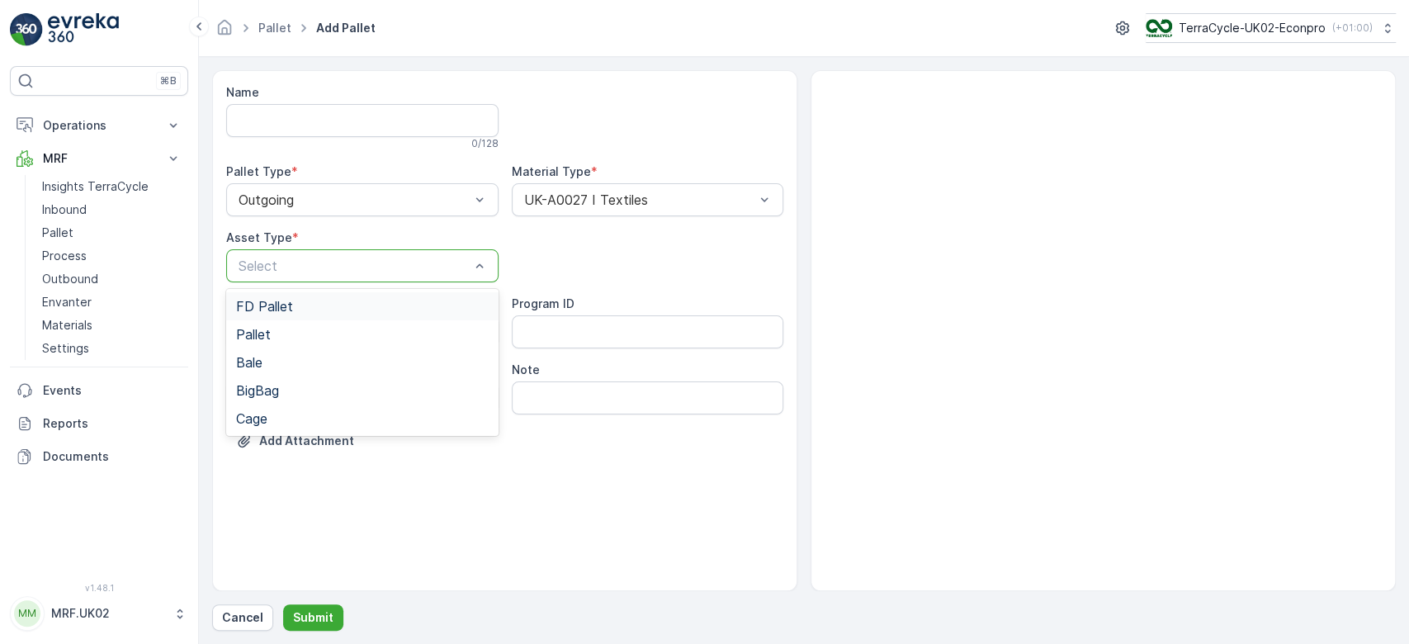
click at [376, 266] on div at bounding box center [354, 265] width 234 height 15
click at [322, 398] on div "BigBag" at bounding box center [362, 390] width 272 height 28
click at [313, 610] on p "Submit" at bounding box center [313, 617] width 40 height 17
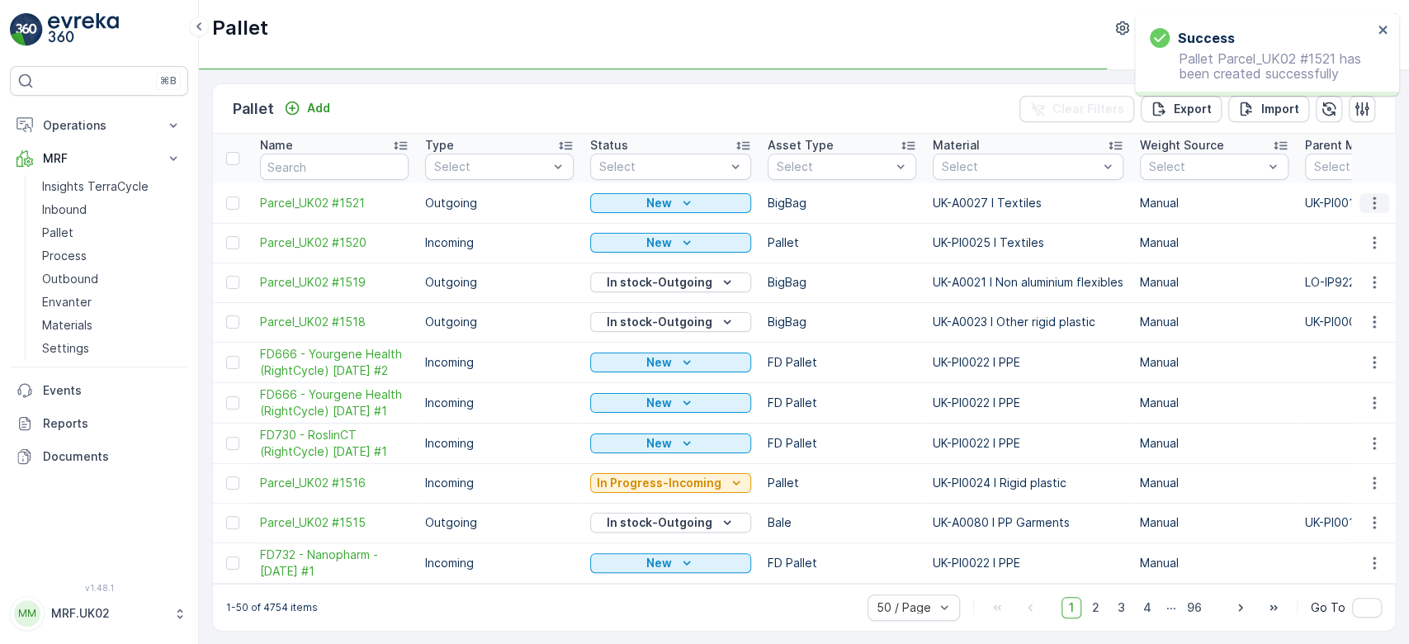
click at [1373, 201] on icon "button" at bounding box center [1374, 203] width 17 height 17
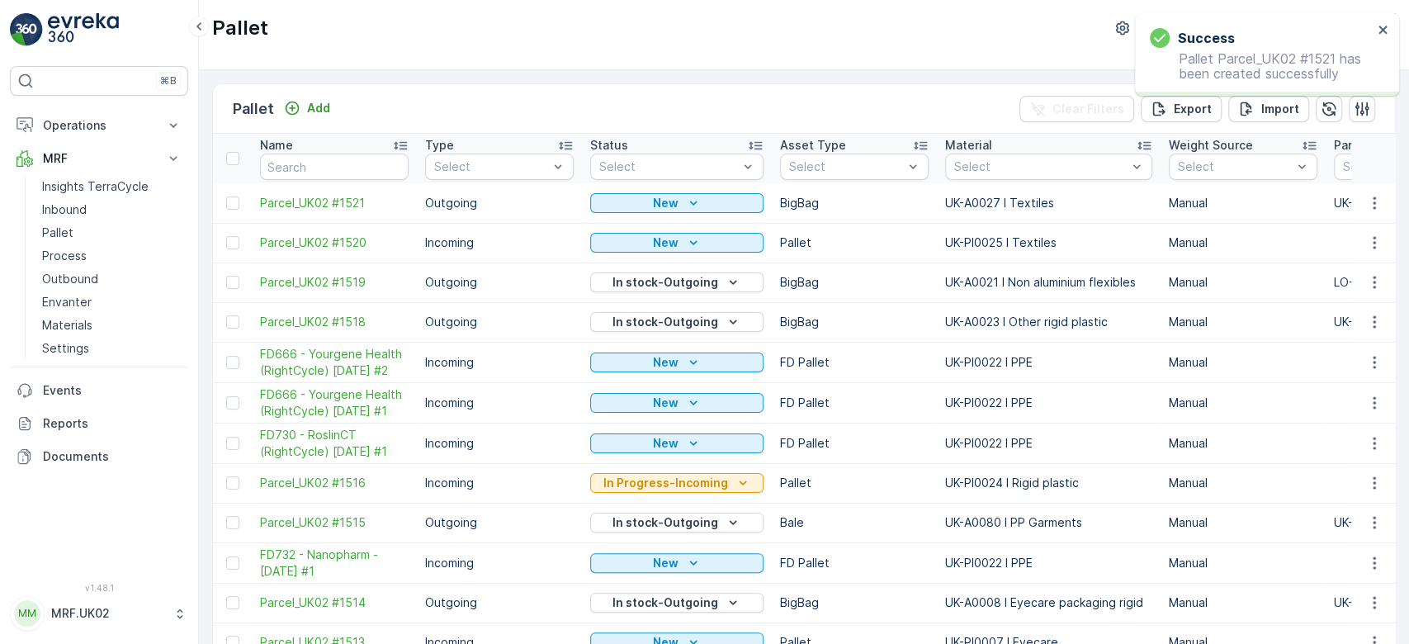
click at [1352, 315] on td at bounding box center [1373, 322] width 45 height 40
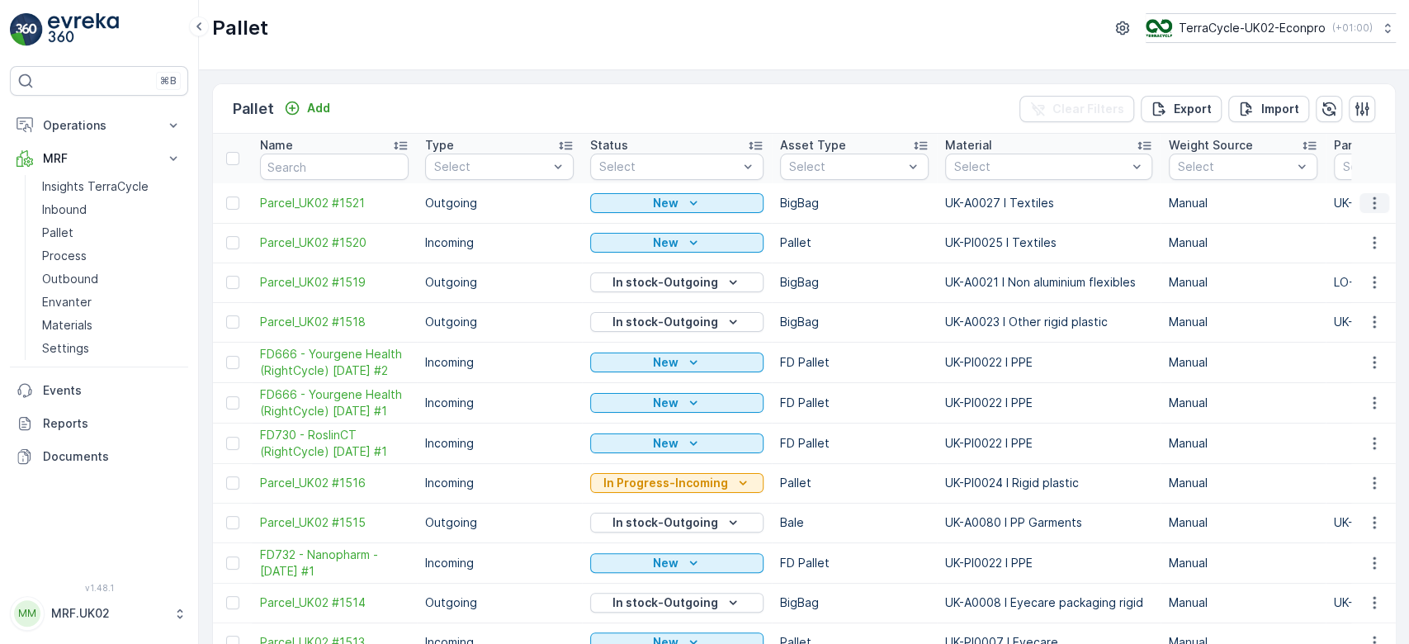
click at [1368, 197] on icon "button" at bounding box center [1374, 203] width 17 height 17
click at [1339, 323] on span "Print QR" at bounding box center [1328, 319] width 45 height 17
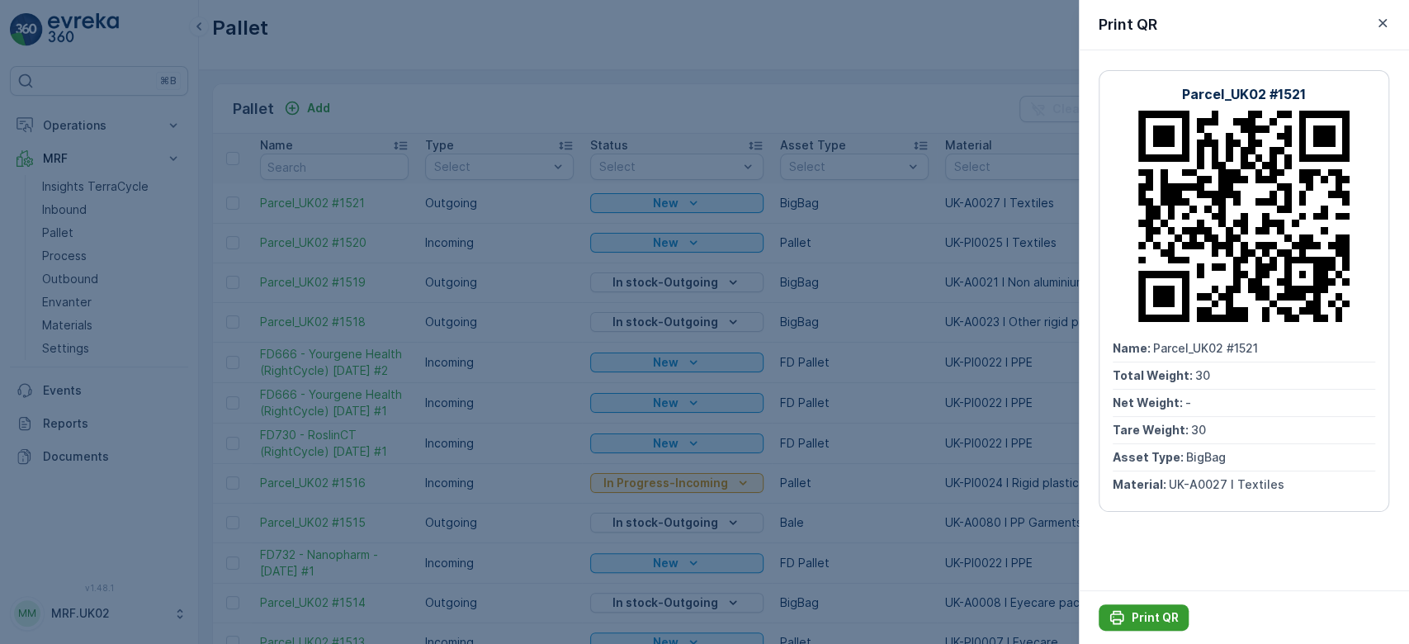
click at [1157, 610] on p "Print QR" at bounding box center [1154, 617] width 47 height 17
click at [292, 160] on div at bounding box center [704, 322] width 1409 height 644
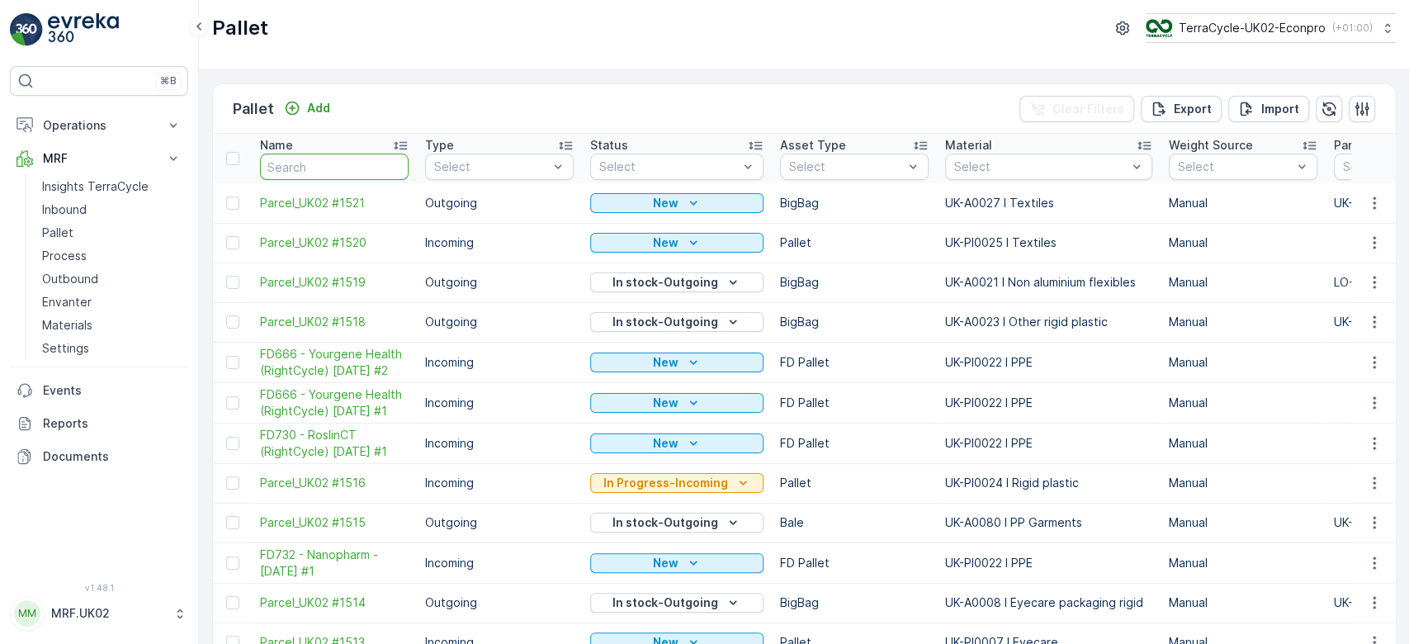
click at [292, 175] on input "text" at bounding box center [334, 166] width 149 height 26
click at [80, 252] on p "Process" at bounding box center [64, 256] width 45 height 17
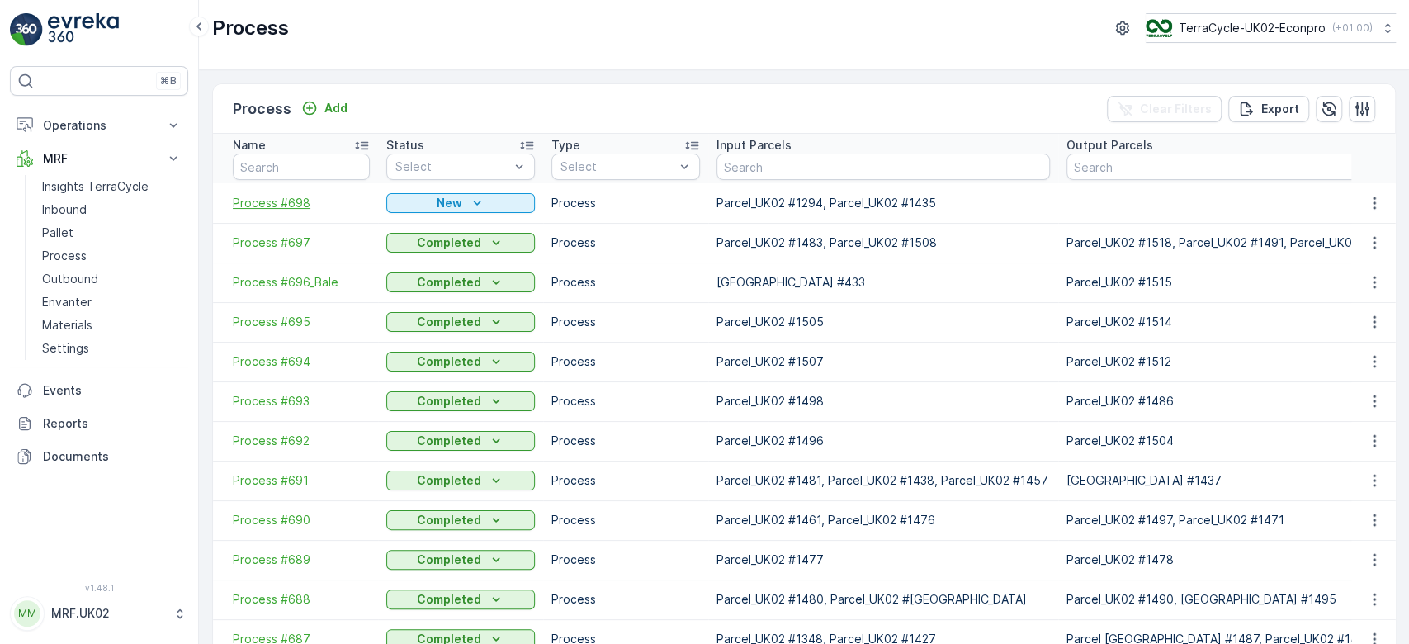
click at [294, 202] on span "Process #698" at bounding box center [301, 203] width 137 height 17
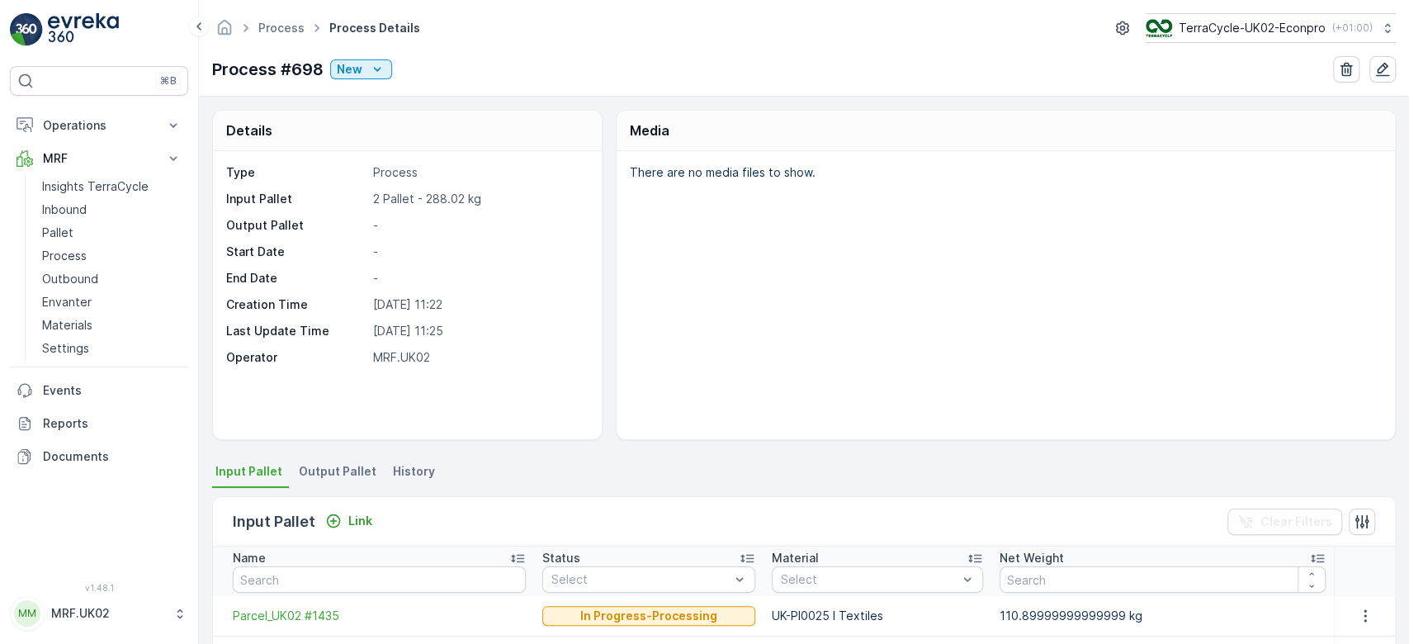
click at [340, 471] on span "Output Pallet" at bounding box center [338, 471] width 78 height 17
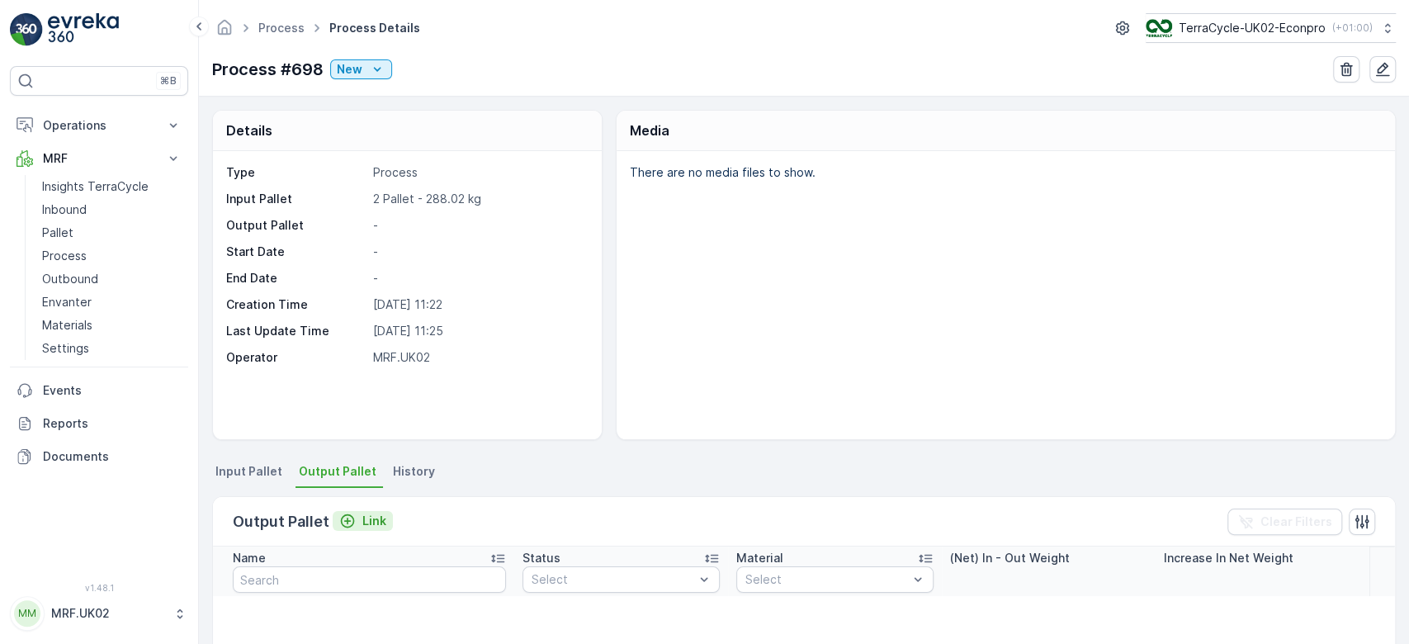
click at [352, 516] on icon "Link" at bounding box center [347, 520] width 17 height 17
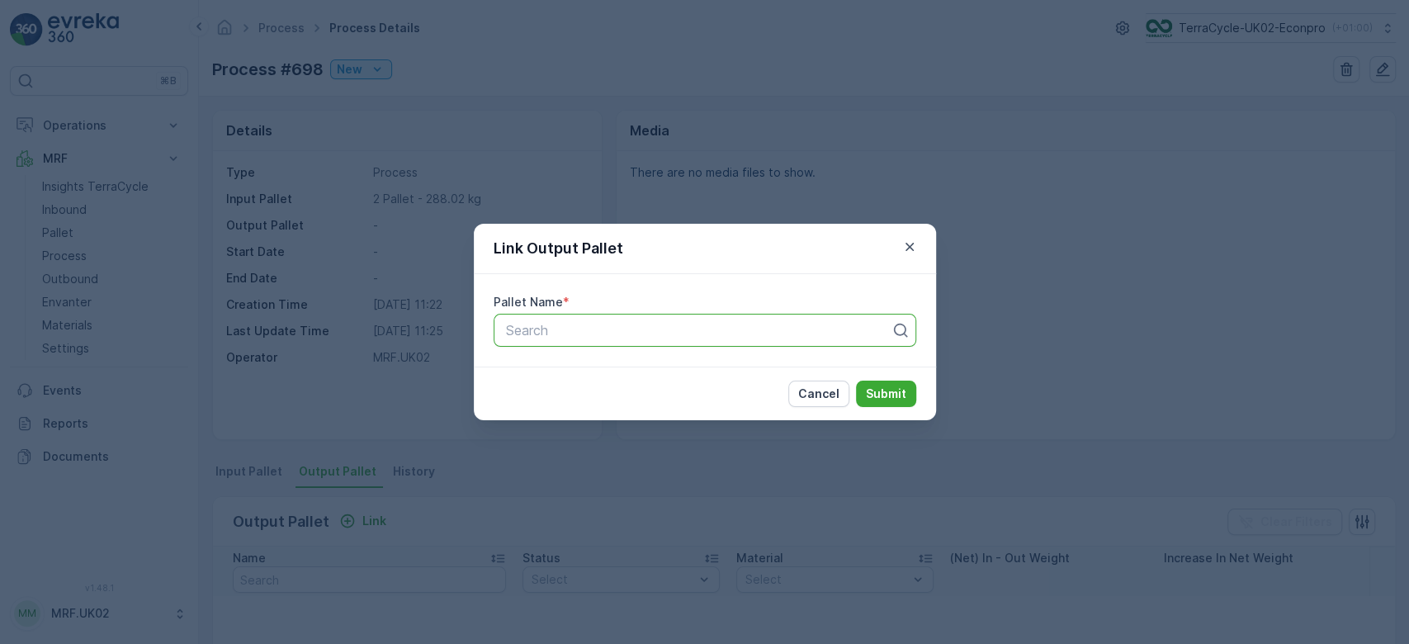
click at [585, 328] on div at bounding box center [698, 330] width 388 height 15
type input "1521"
click at [597, 395] on span "Parcel_UK02 #1521" at bounding box center [562, 398] width 118 height 15
click at [908, 393] on button "Submit" at bounding box center [886, 393] width 60 height 26
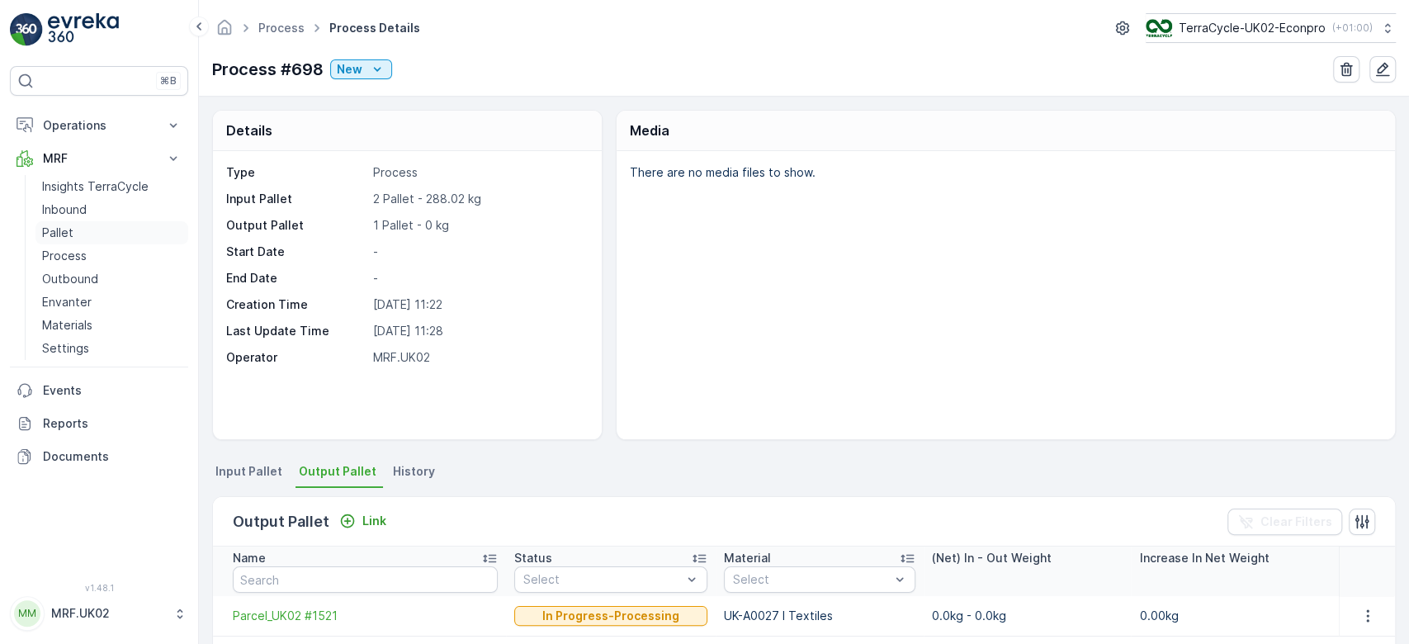
click at [78, 226] on link "Pallet" at bounding box center [111, 232] width 153 height 23
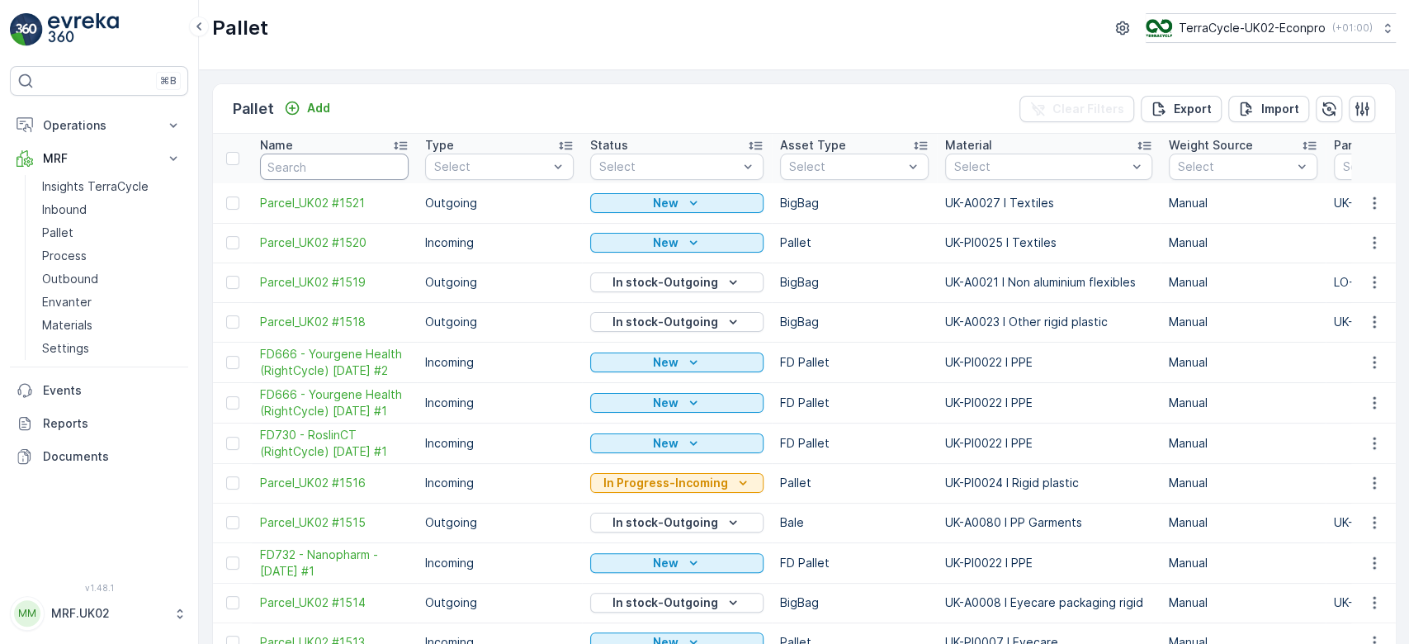
click at [304, 158] on input "text" at bounding box center [334, 166] width 149 height 26
click at [316, 196] on span "Parcel_UK02 #1521" at bounding box center [334, 203] width 149 height 17
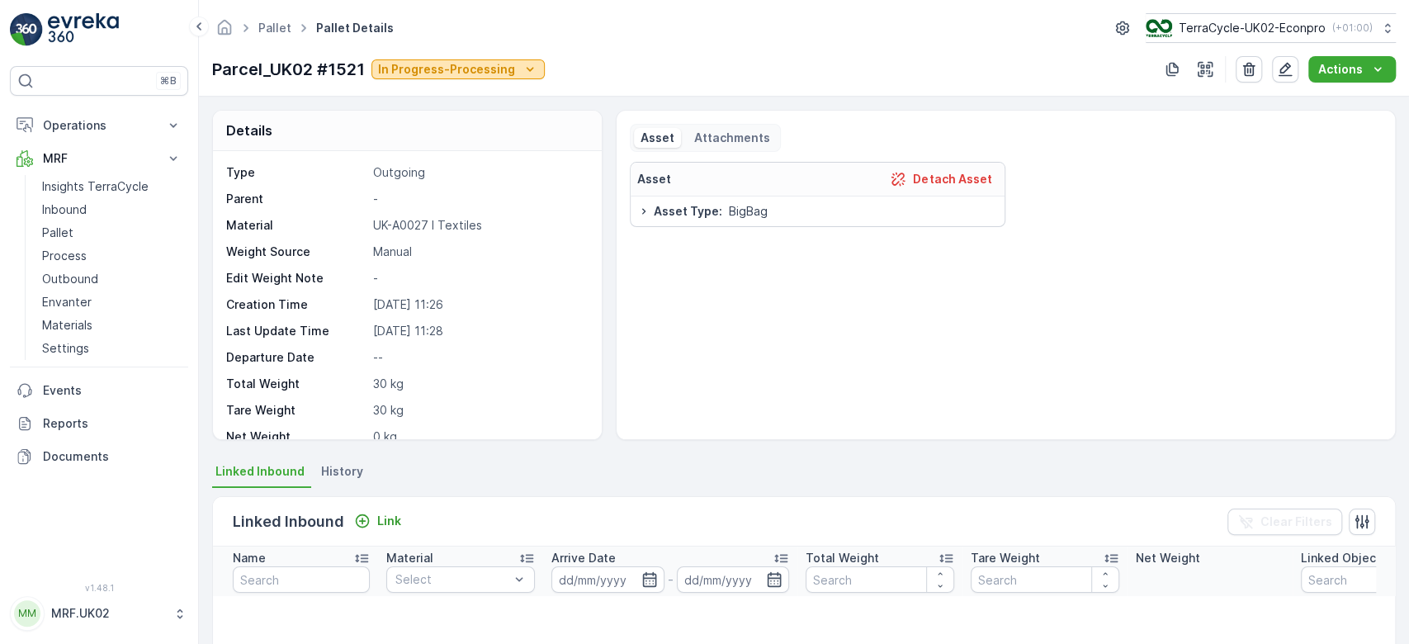
click at [496, 69] on p "In Progress-Processing" at bounding box center [446, 69] width 137 height 17
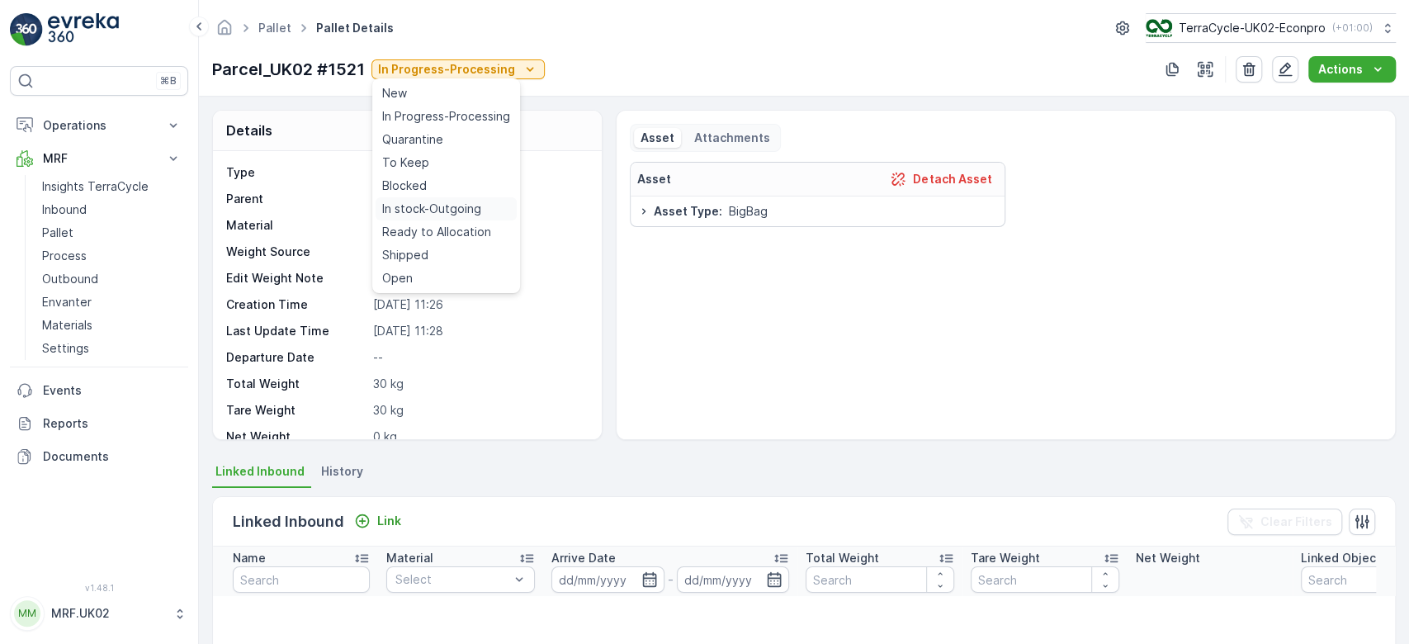
click at [448, 201] on span "In stock-Outgoing" at bounding box center [431, 209] width 99 height 17
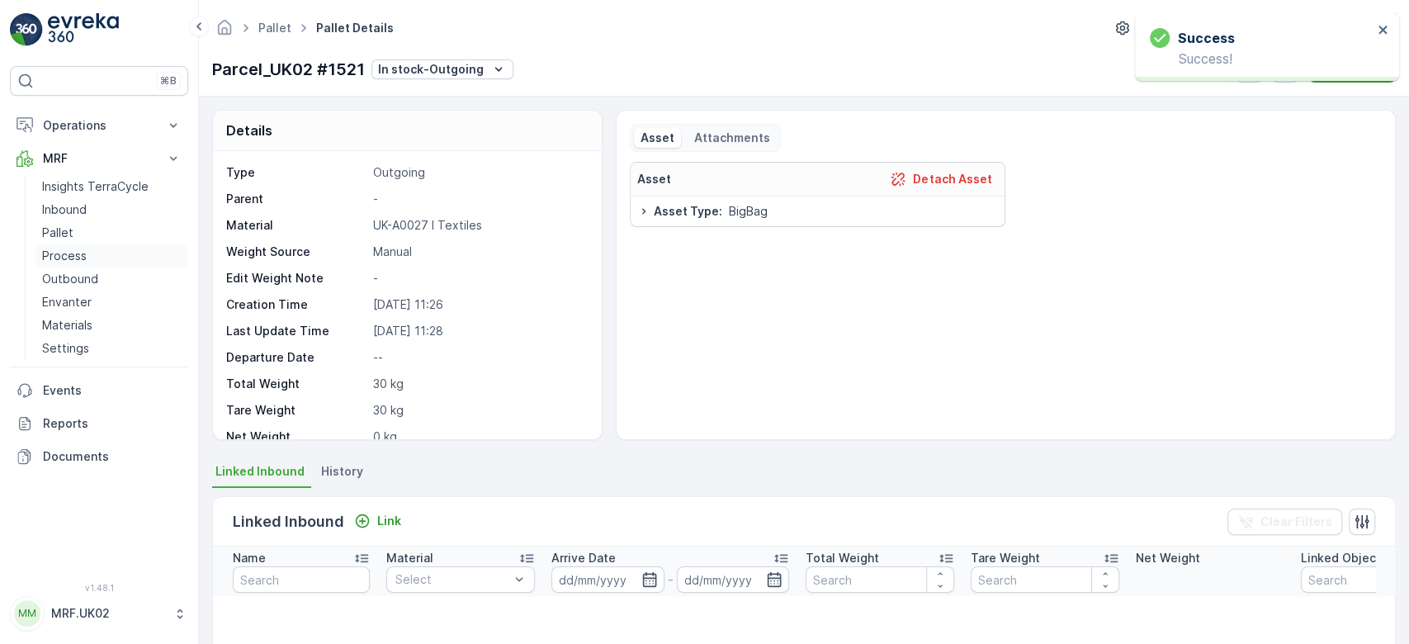
click at [92, 257] on link "Process" at bounding box center [111, 255] width 153 height 23
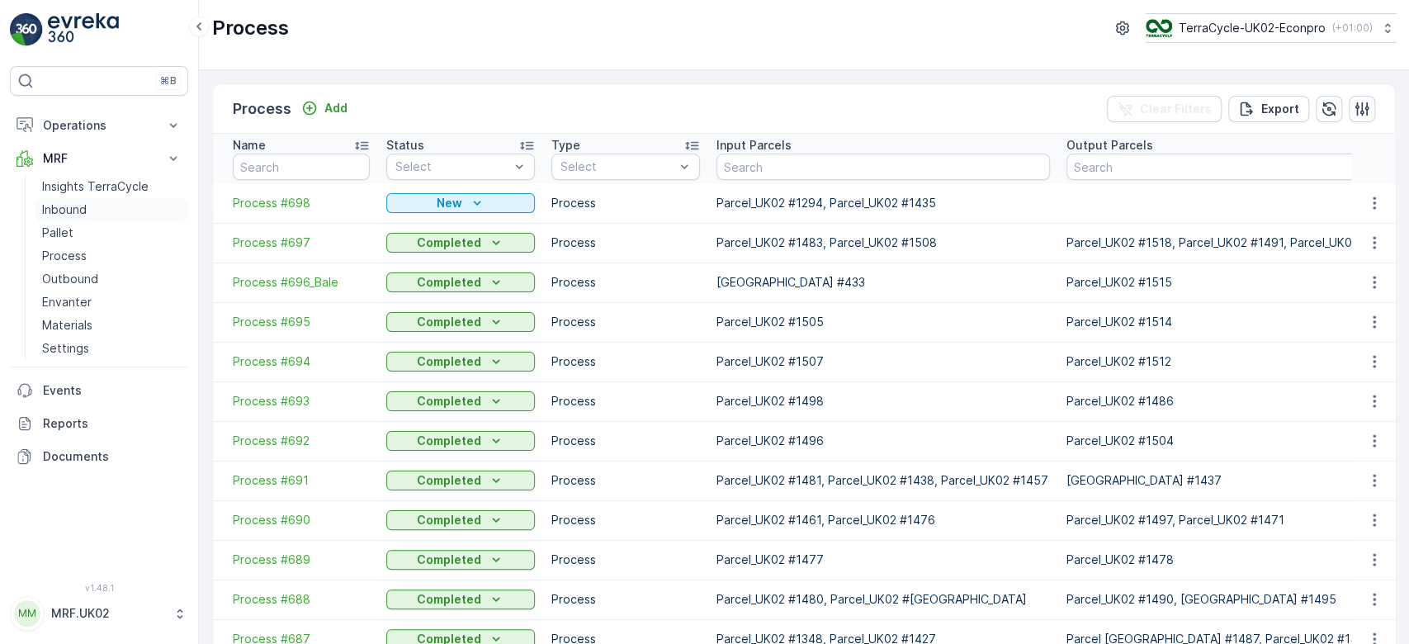
click at [150, 202] on link "Inbound" at bounding box center [111, 209] width 153 height 23
